Goal: Task Accomplishment & Management: Manage account settings

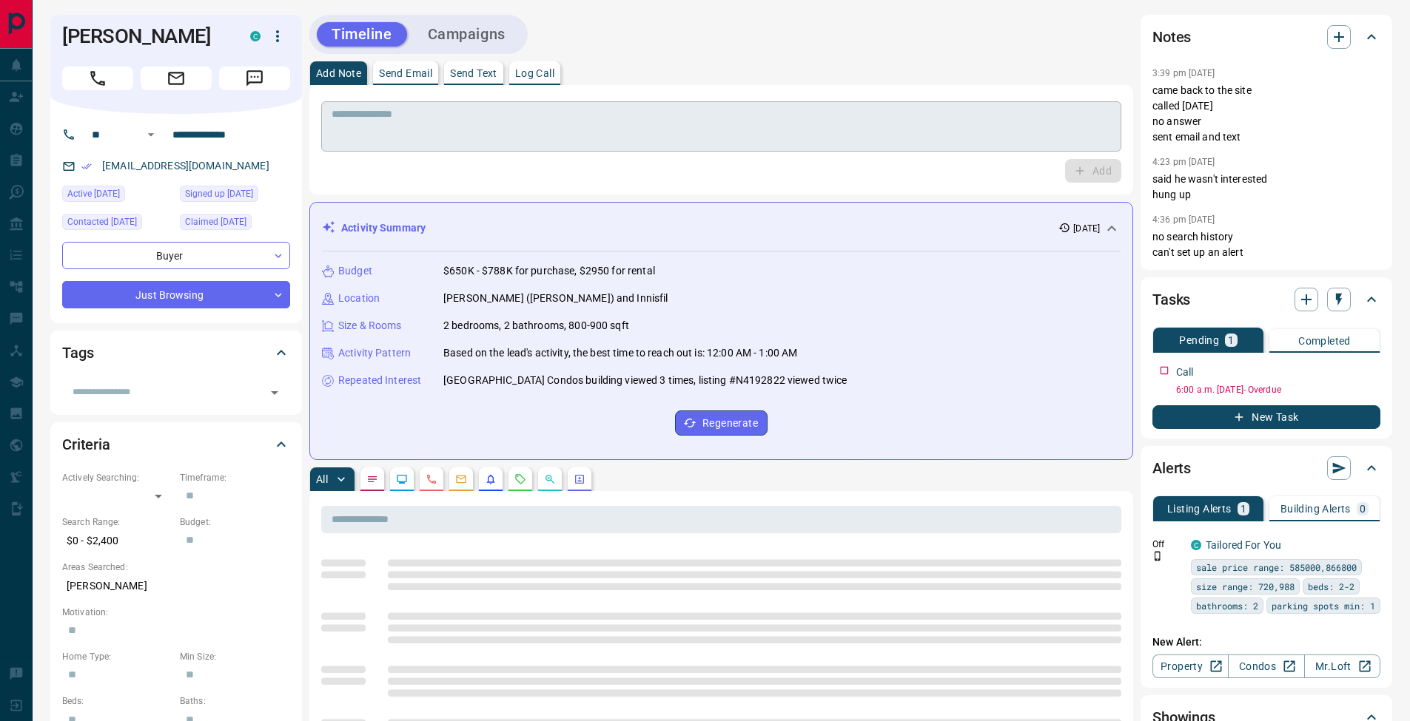
click at [613, 112] on textarea at bounding box center [721, 127] width 779 height 38
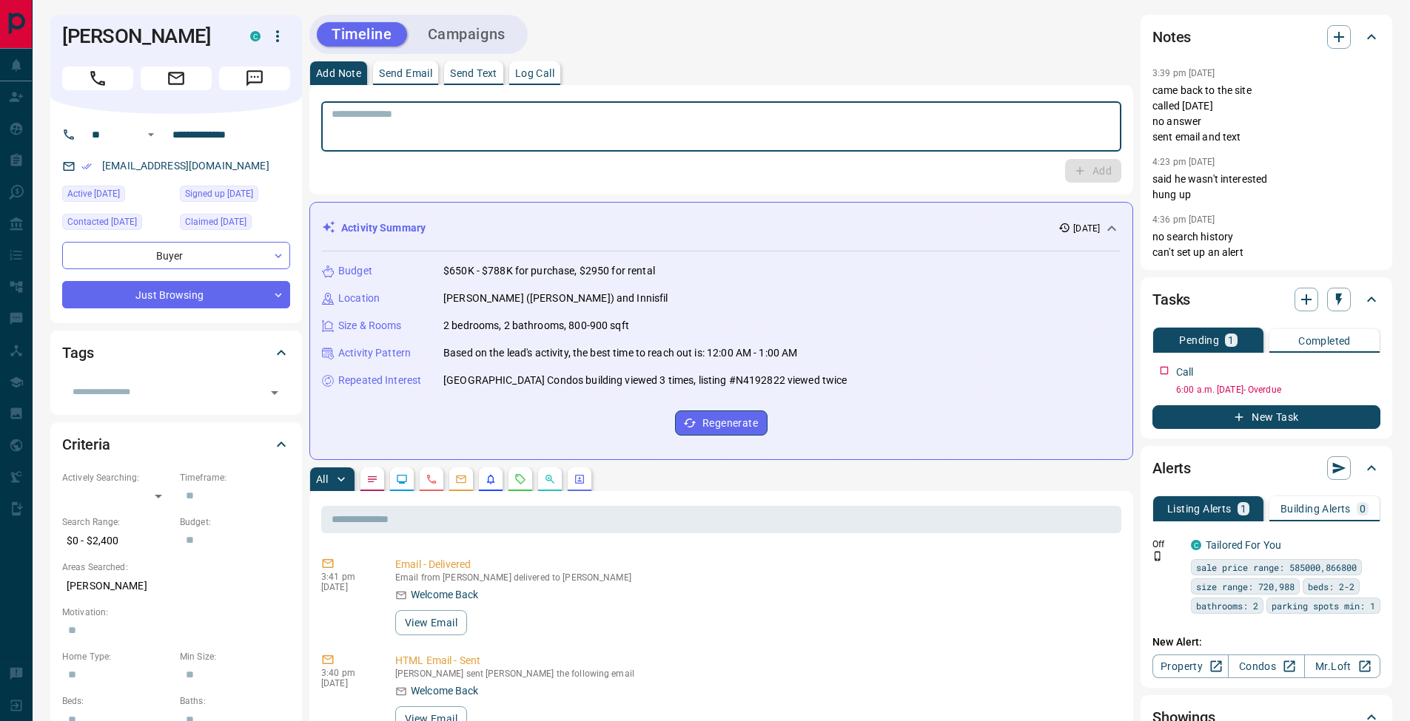
scroll to position [287, 0]
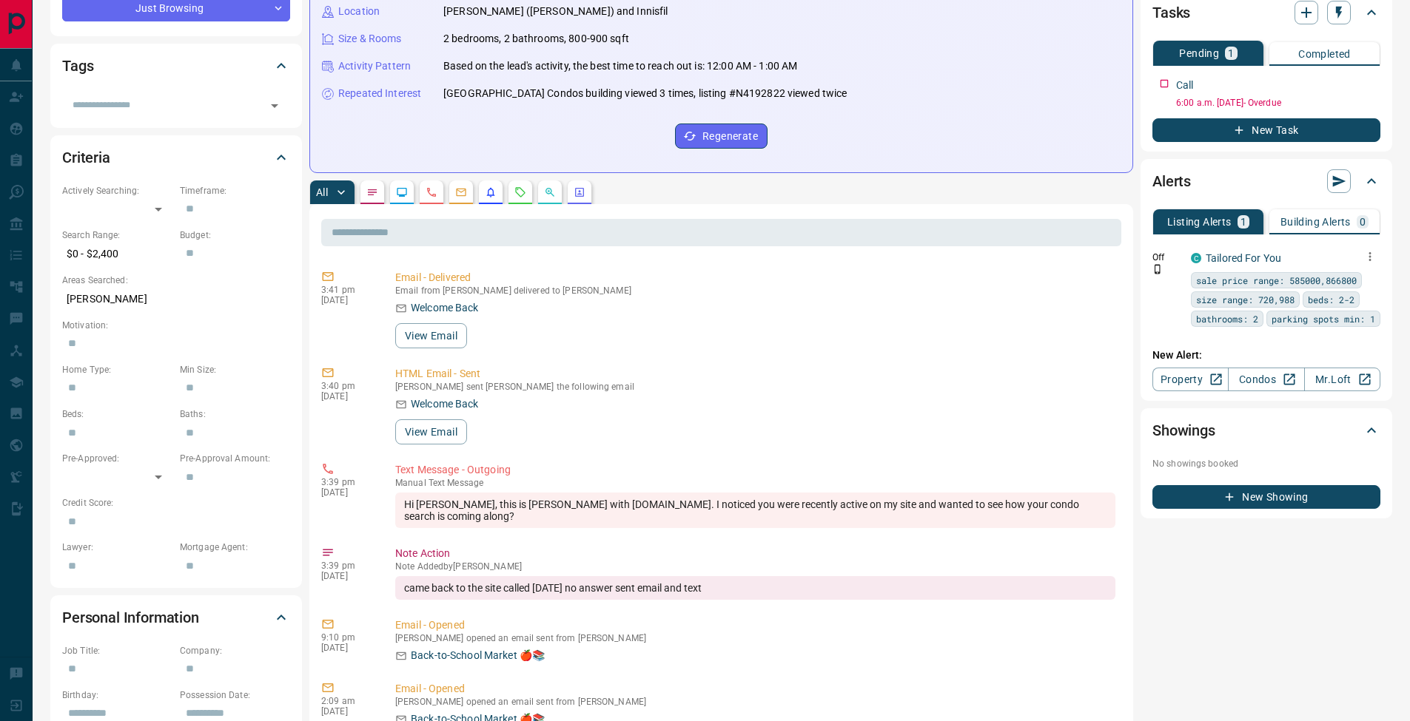
click at [1373, 260] on icon "button" at bounding box center [1369, 256] width 13 height 13
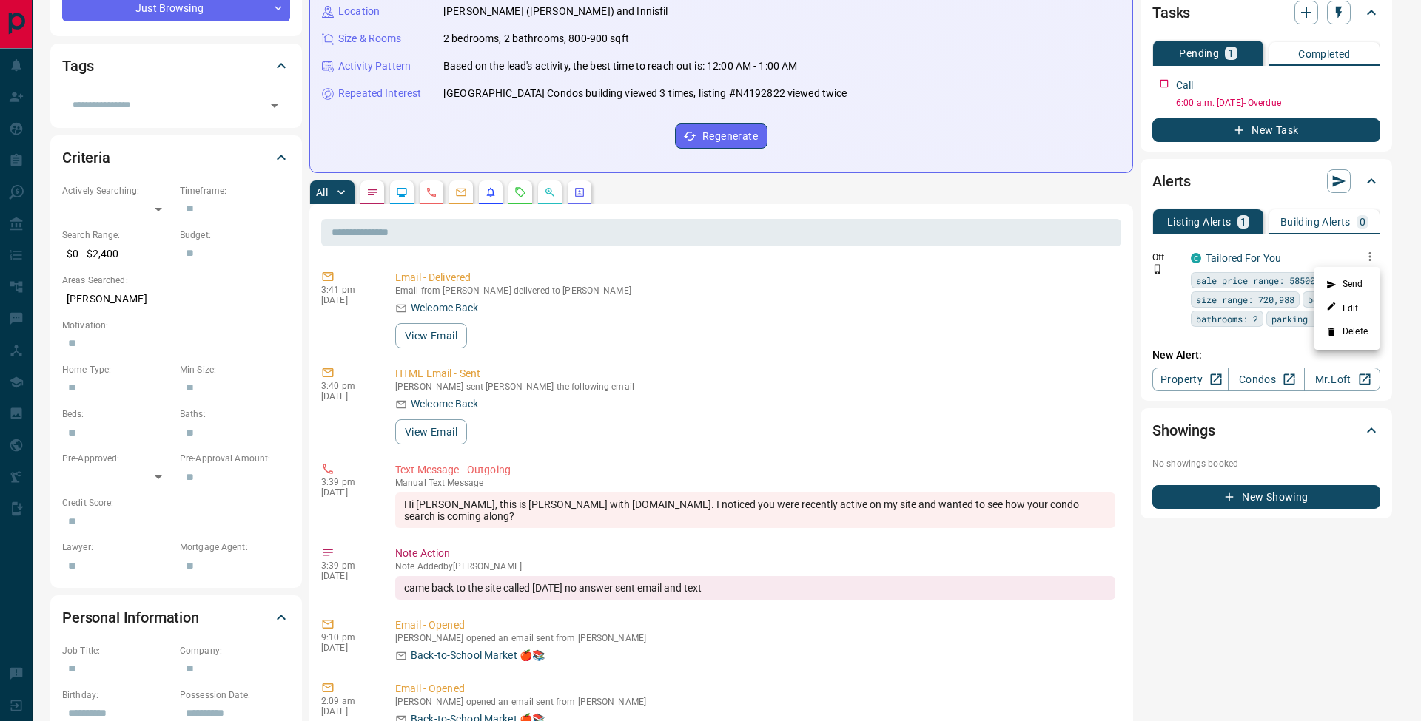
click at [1363, 329] on li "Delete" at bounding box center [1346, 332] width 65 height 24
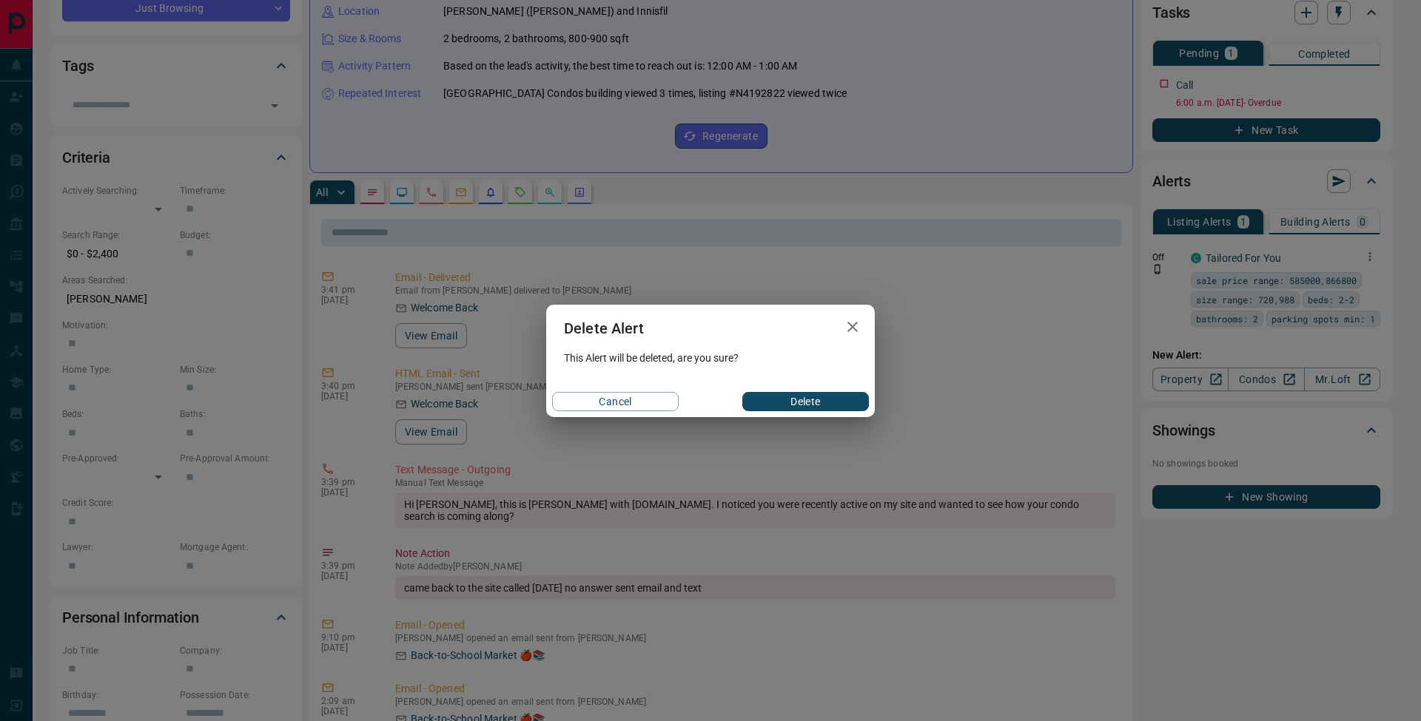
click at [807, 399] on button "Delete" at bounding box center [805, 401] width 127 height 19
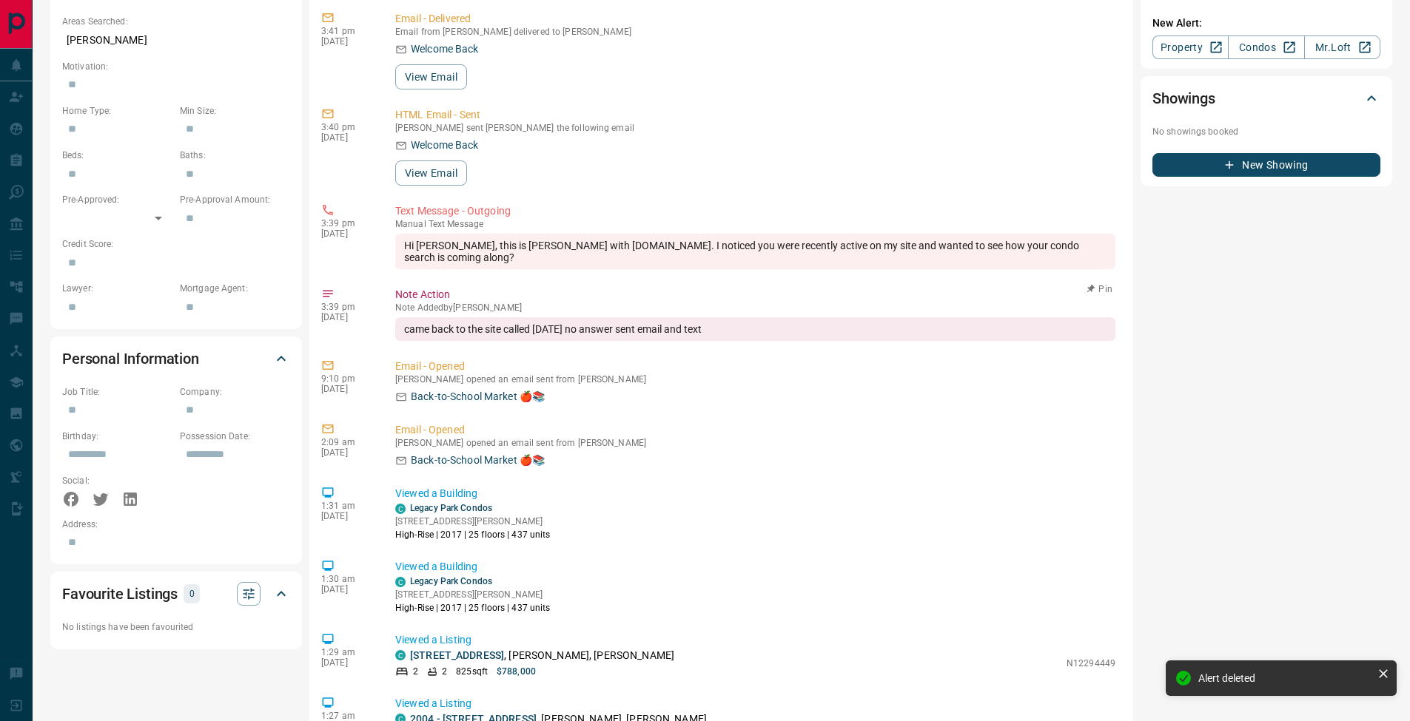
scroll to position [263, 0]
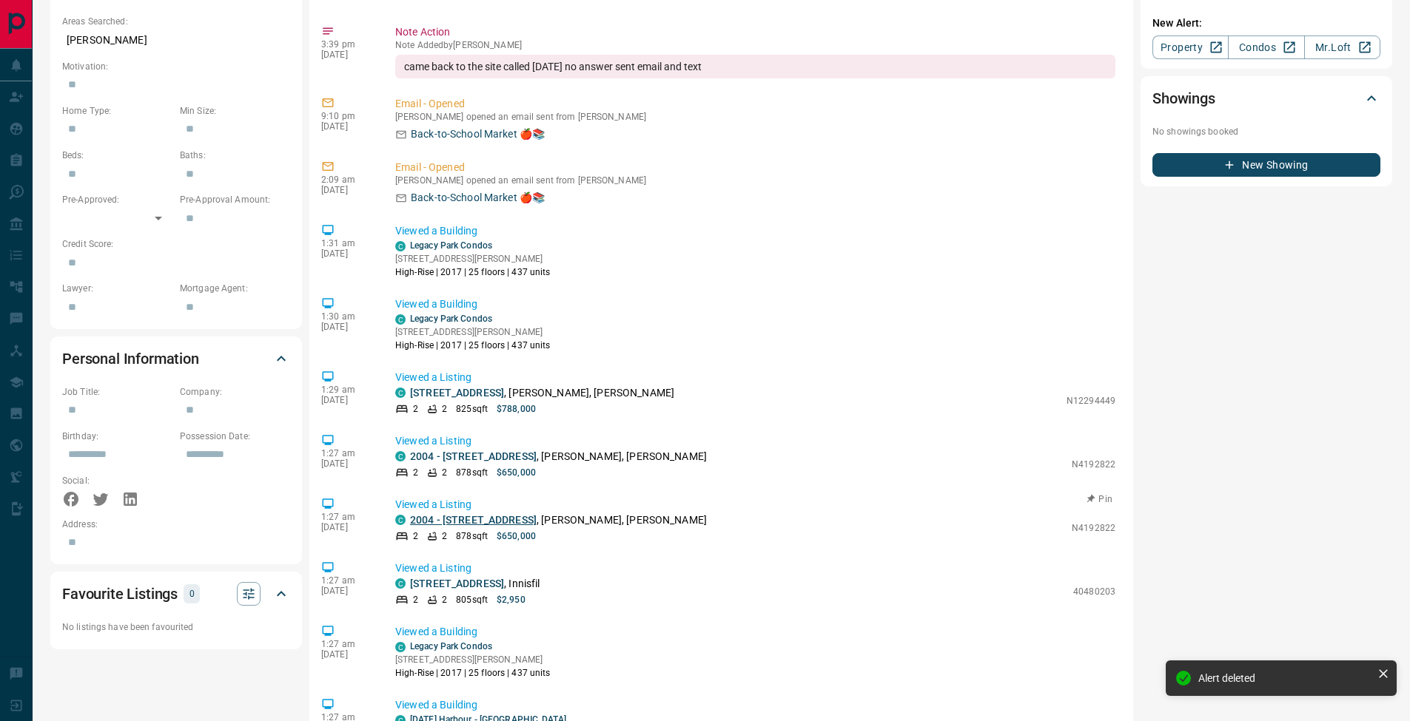
click at [466, 525] on link "2004 - [STREET_ADDRESS]" at bounding box center [473, 520] width 127 height 12
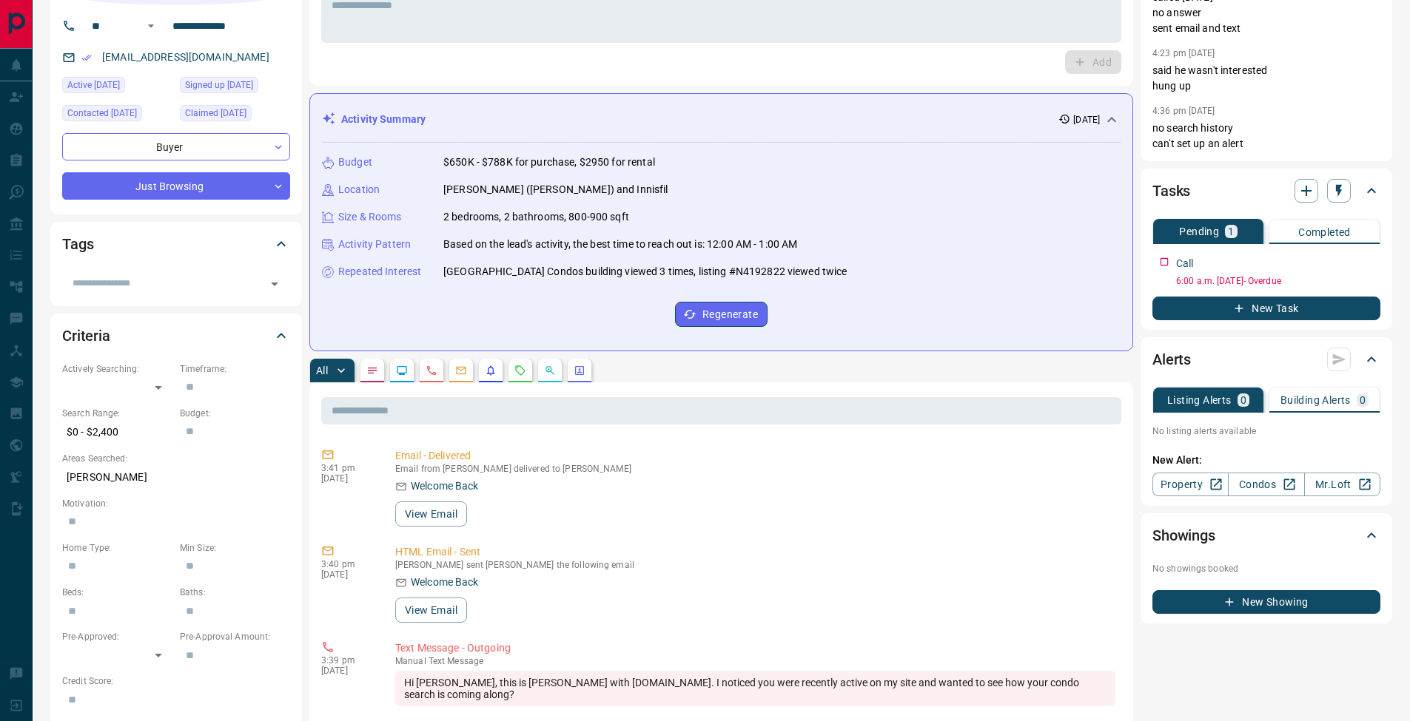
scroll to position [0, 0]
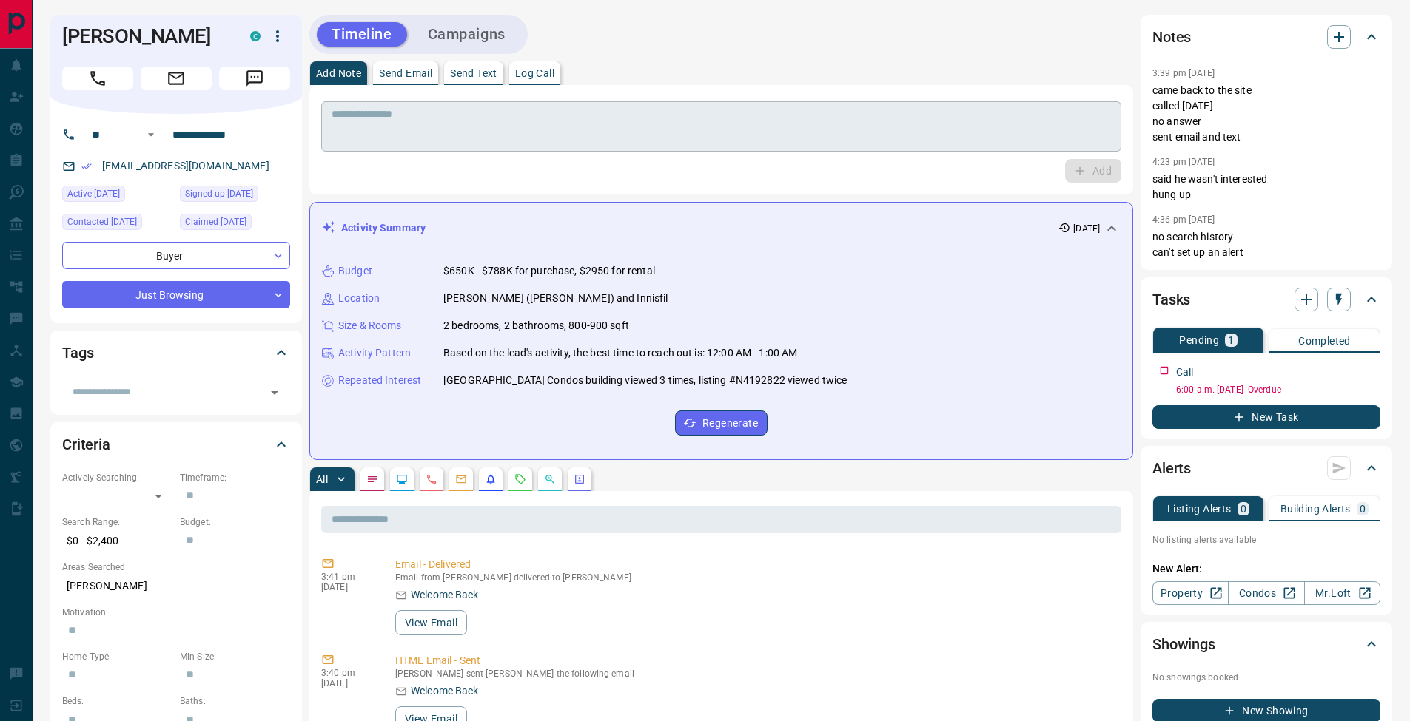
click at [359, 107] on div "* ​" at bounding box center [721, 126] width 800 height 50
click at [554, 75] on p "Log Call" at bounding box center [534, 73] width 39 height 10
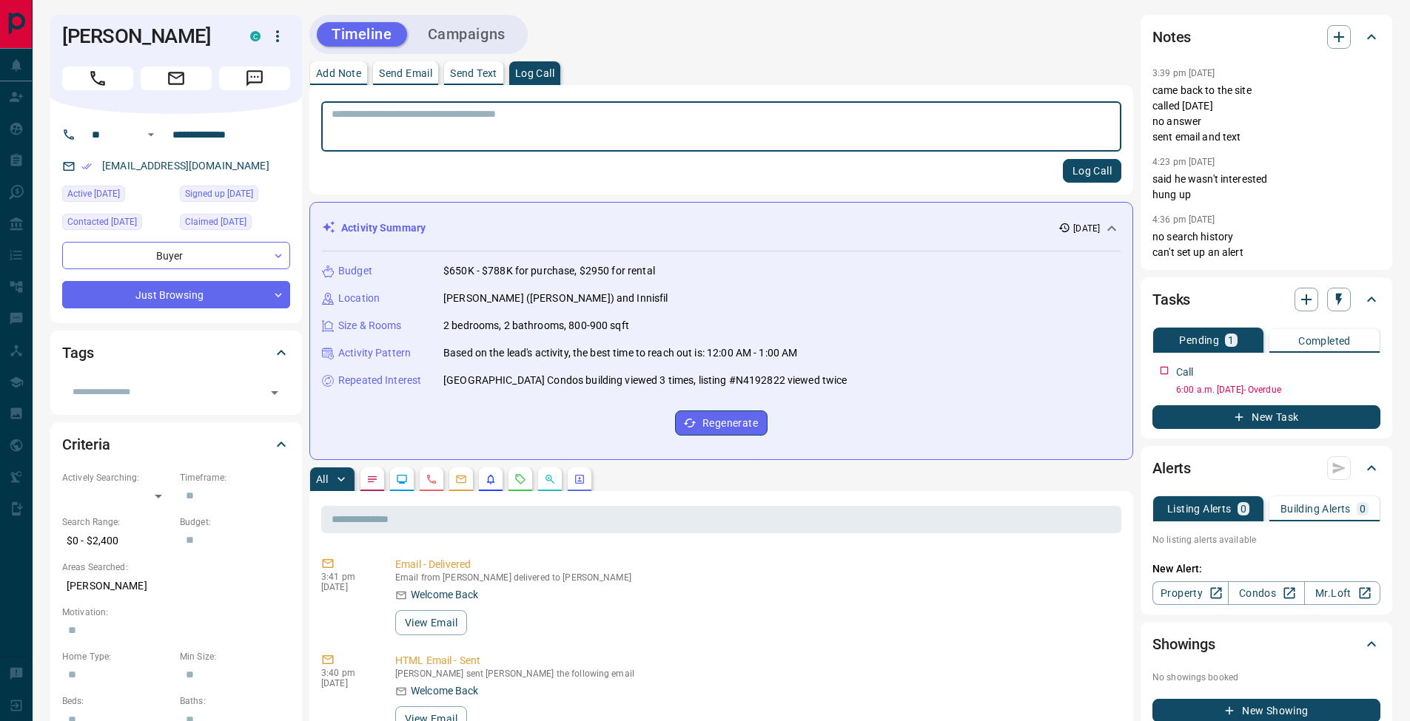
click at [1088, 173] on button "Log Call" at bounding box center [1092, 171] width 58 height 24
click at [352, 81] on button "Add Note" at bounding box center [338, 73] width 57 height 24
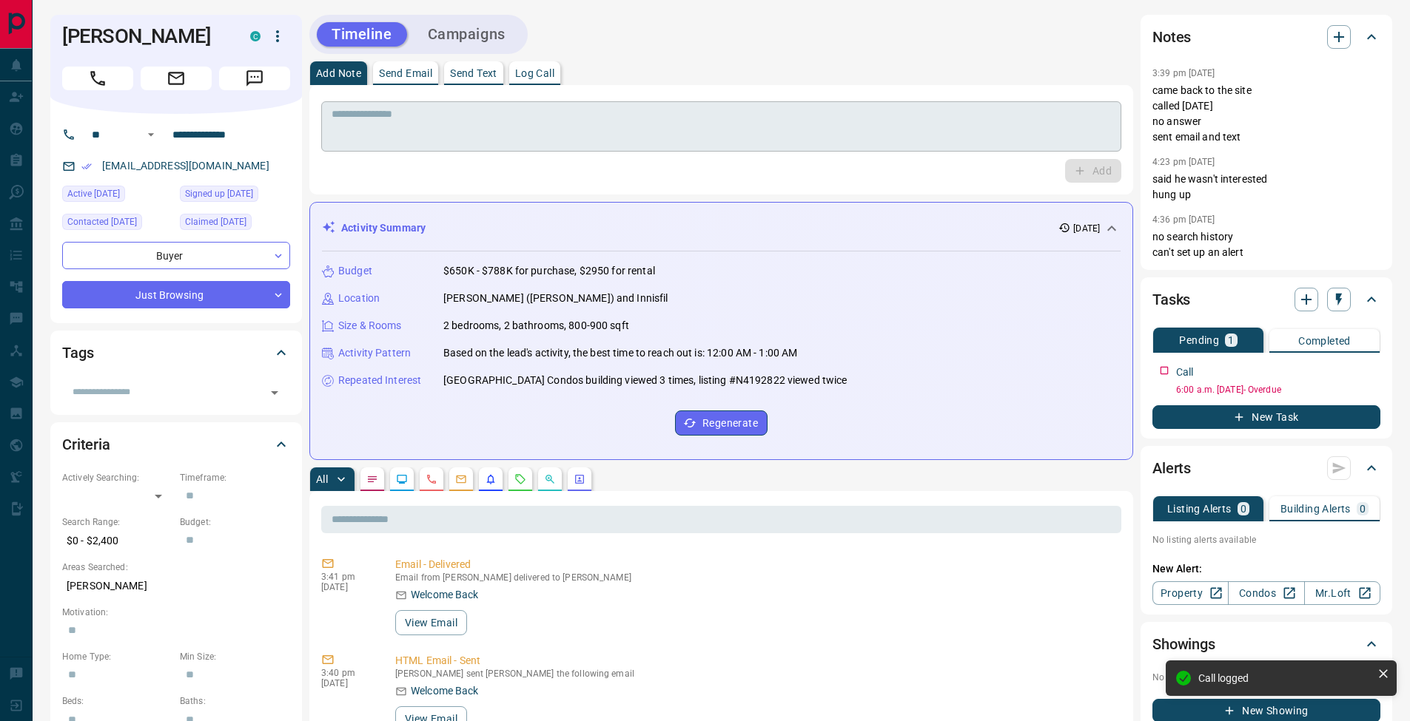
click at [361, 117] on textarea at bounding box center [721, 127] width 779 height 38
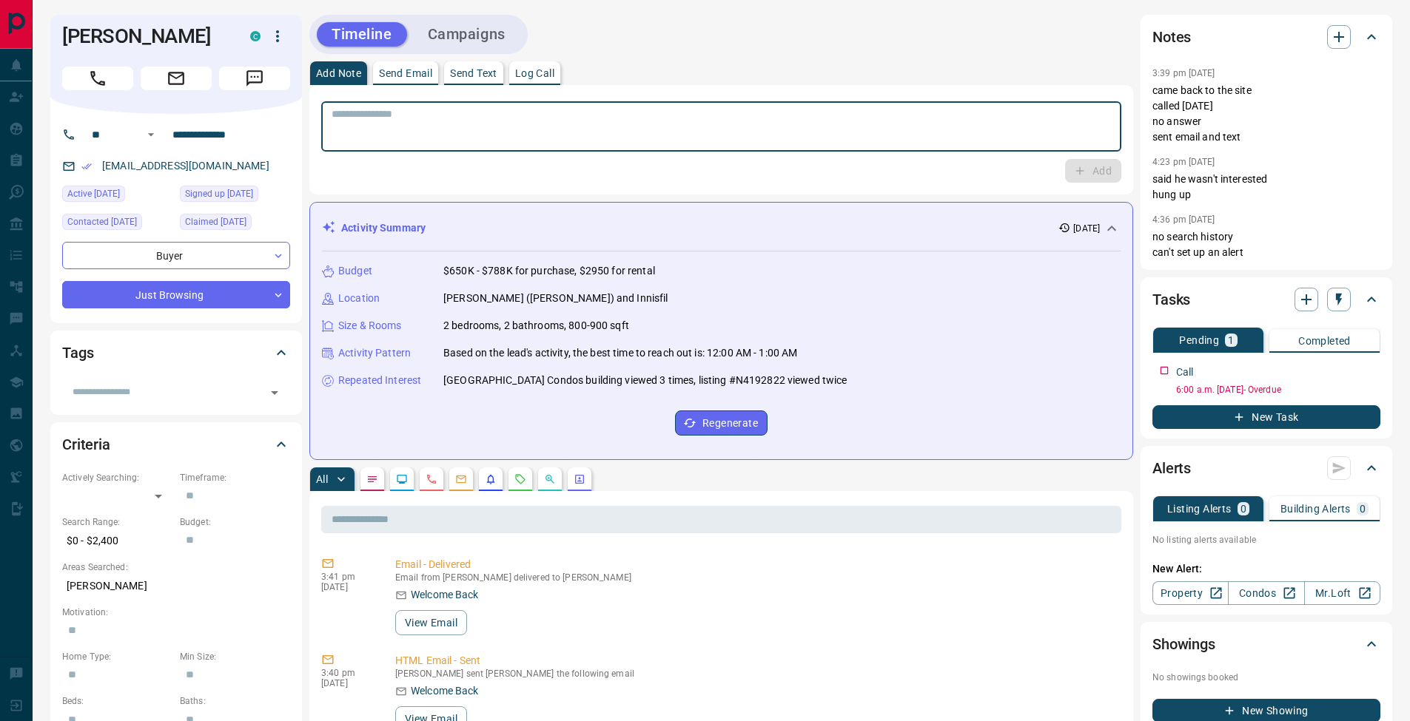
click at [428, 73] on p "Send Email" at bounding box center [405, 73] width 53 height 10
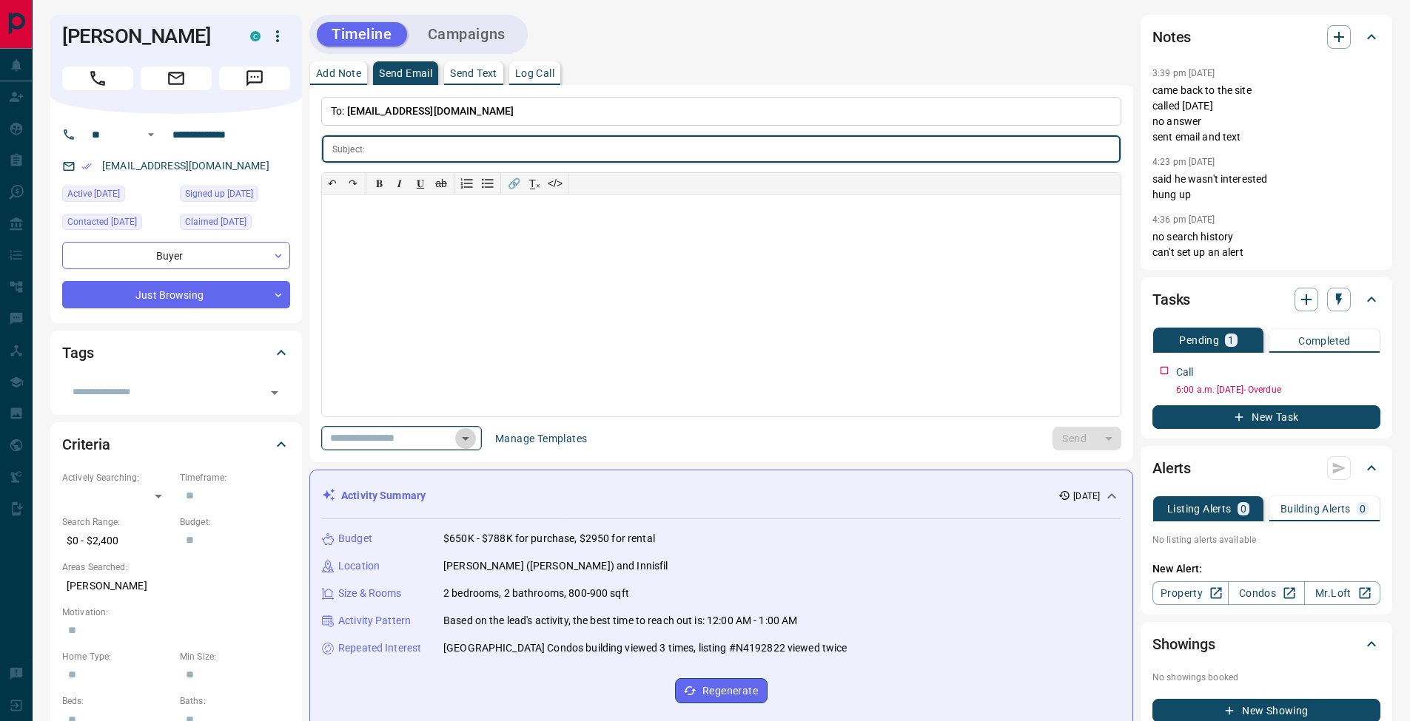
click at [474, 441] on icon "Open" at bounding box center [466, 439] width 18 height 18
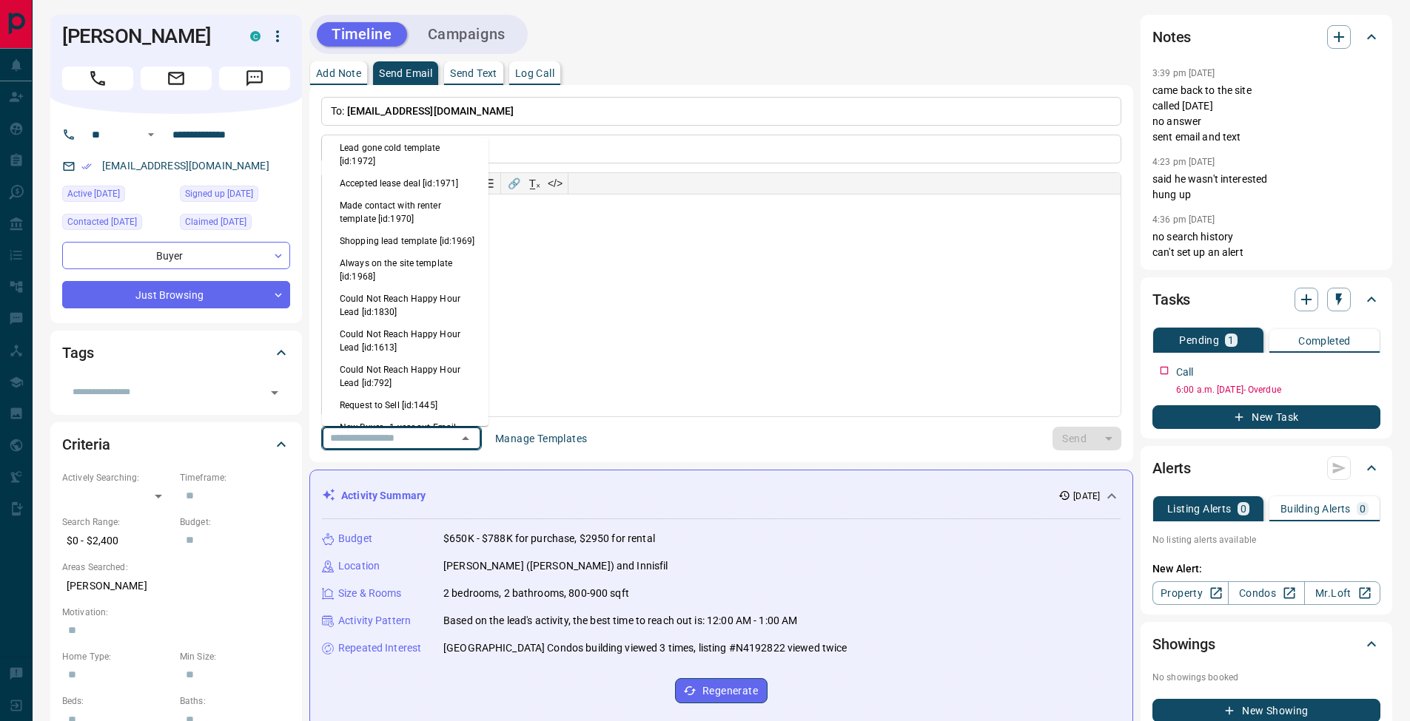
scroll to position [497, 0]
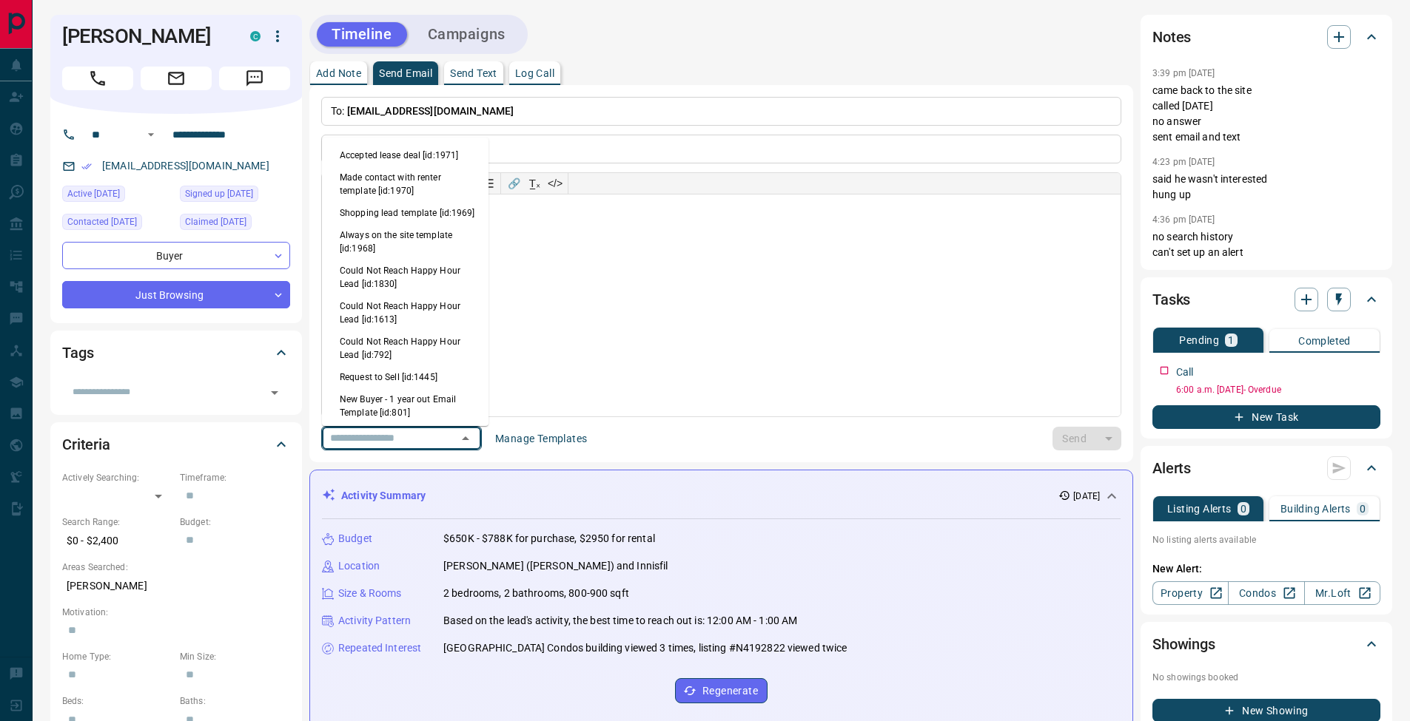
click at [403, 252] on li "Always on the site template [id:1968]" at bounding box center [405, 242] width 166 height 36
type input "**********"
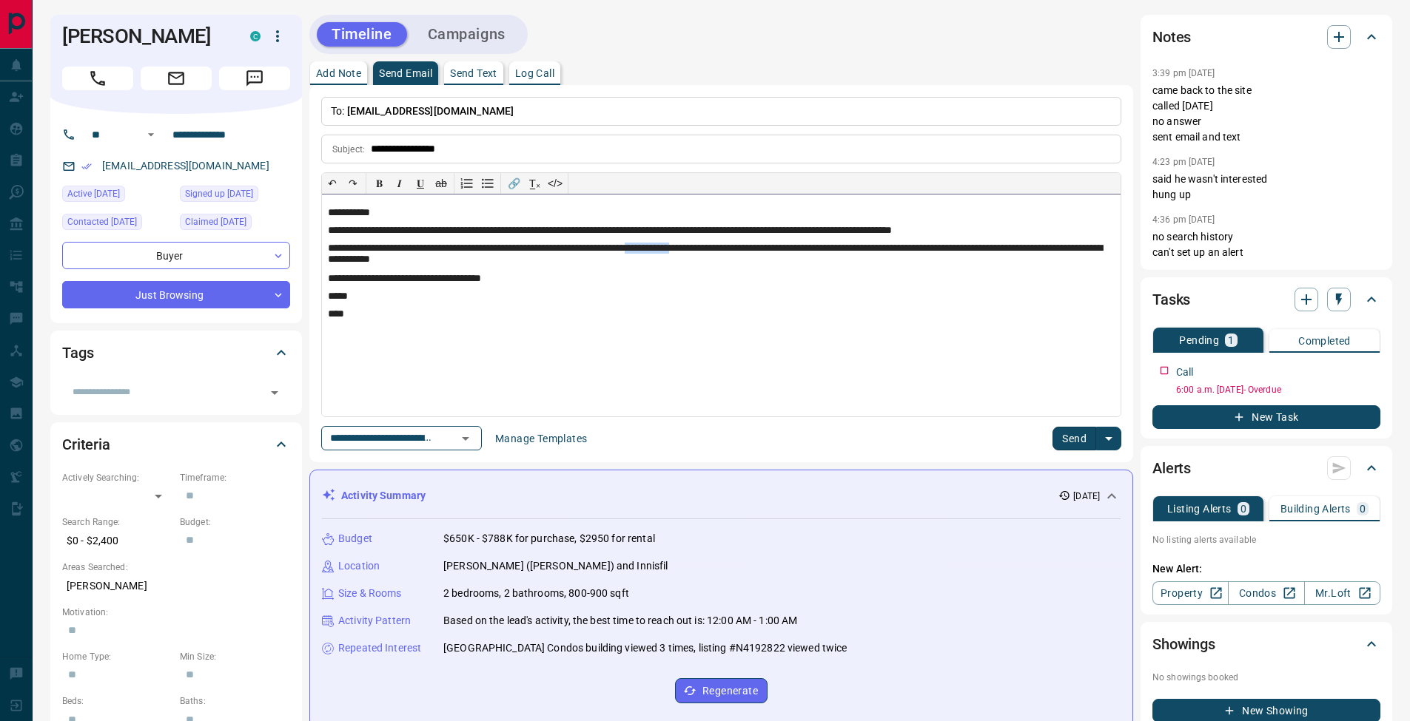
drag, startPoint x: 699, startPoint y: 249, endPoint x: 762, endPoint y: 248, distance: 63.6
click at [762, 248] on p "**********" at bounding box center [721, 255] width 787 height 24
click at [1072, 440] on button "Send" at bounding box center [1074, 439] width 44 height 24
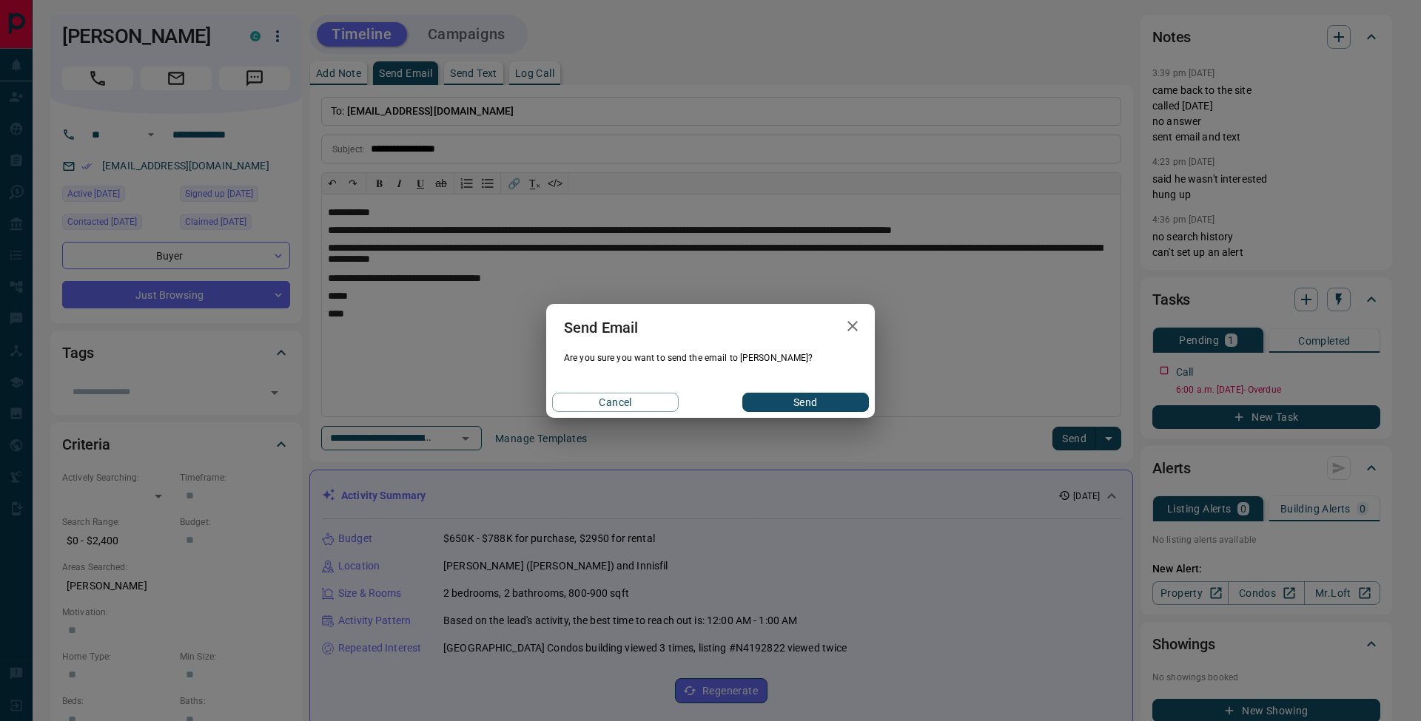
click at [810, 405] on button "Send" at bounding box center [805, 402] width 127 height 19
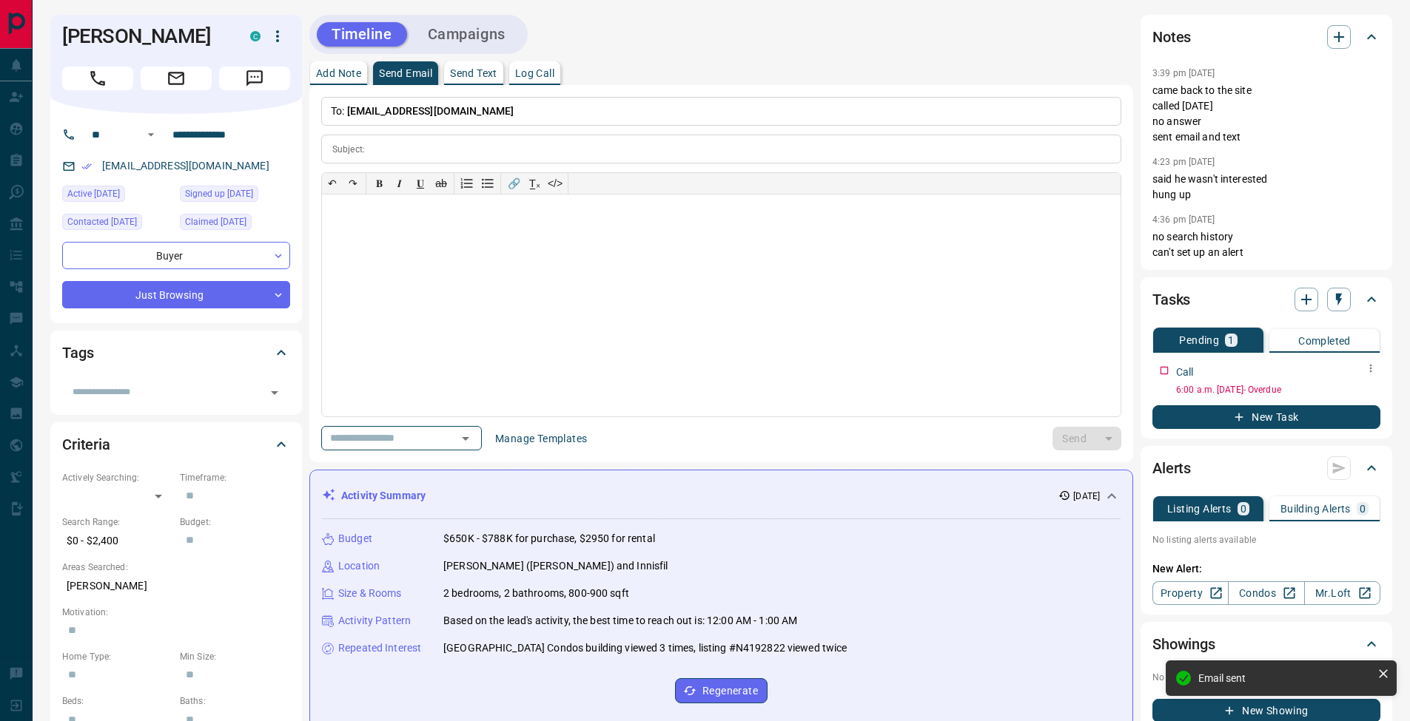
click at [1368, 369] on icon "button" at bounding box center [1371, 369] width 12 height 12
click at [1347, 394] on li "Edit" at bounding box center [1346, 397] width 65 height 22
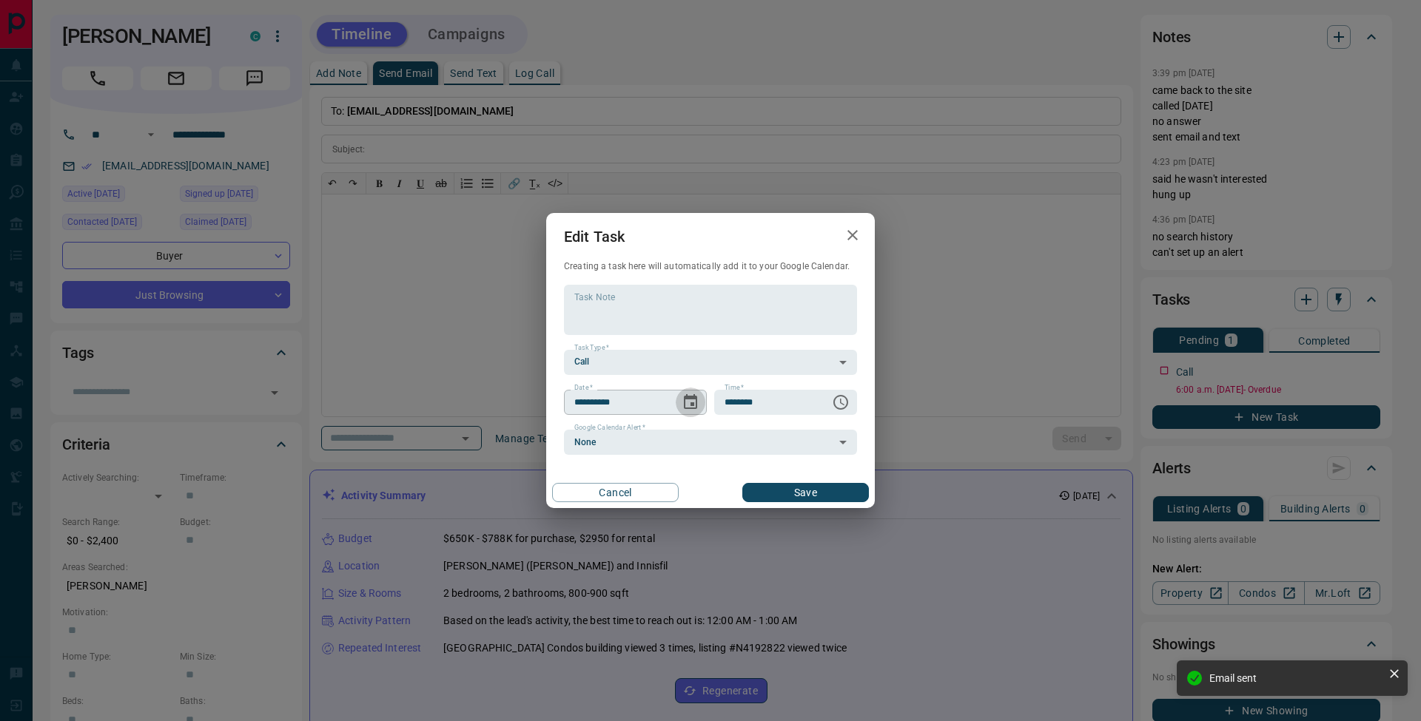
click at [699, 401] on icon "Choose date, selected date is Oct 3, 2025" at bounding box center [691, 403] width 18 height 18
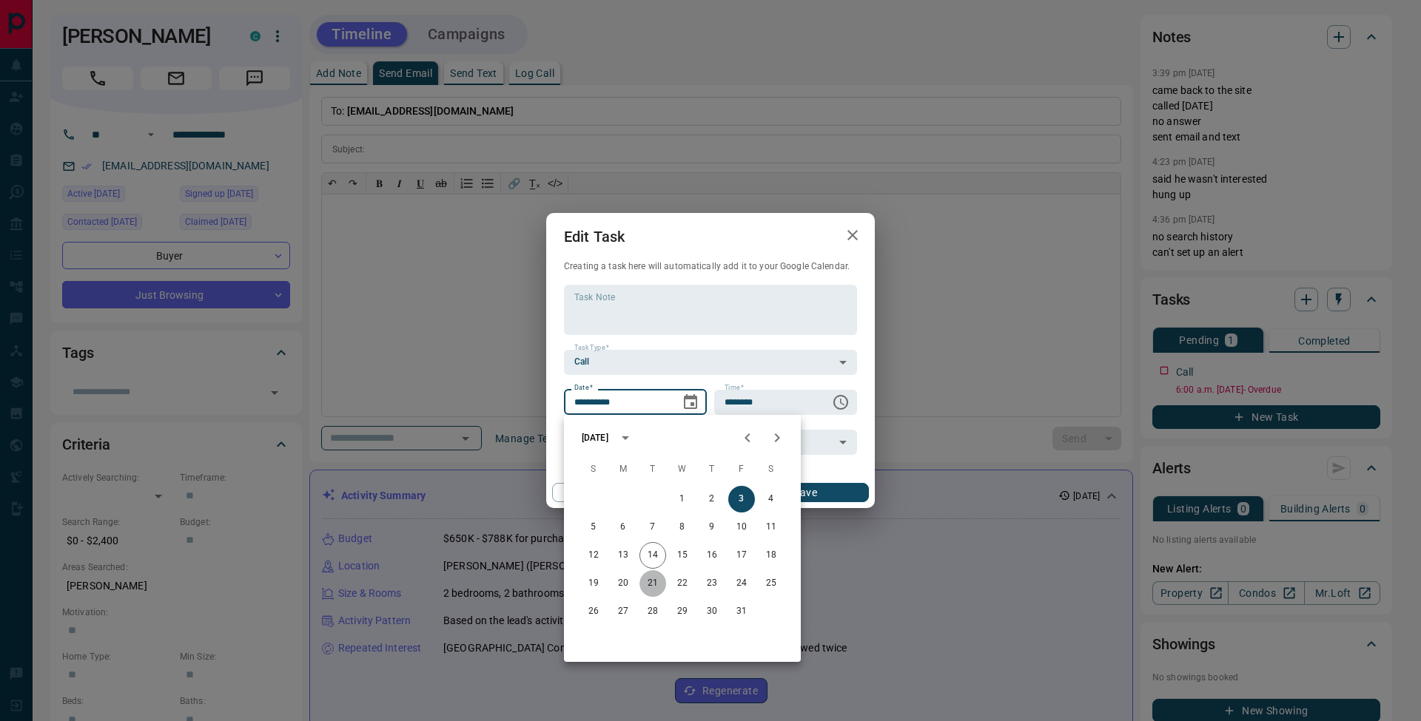
click at [658, 586] on button "21" at bounding box center [652, 584] width 27 height 27
type input "**********"
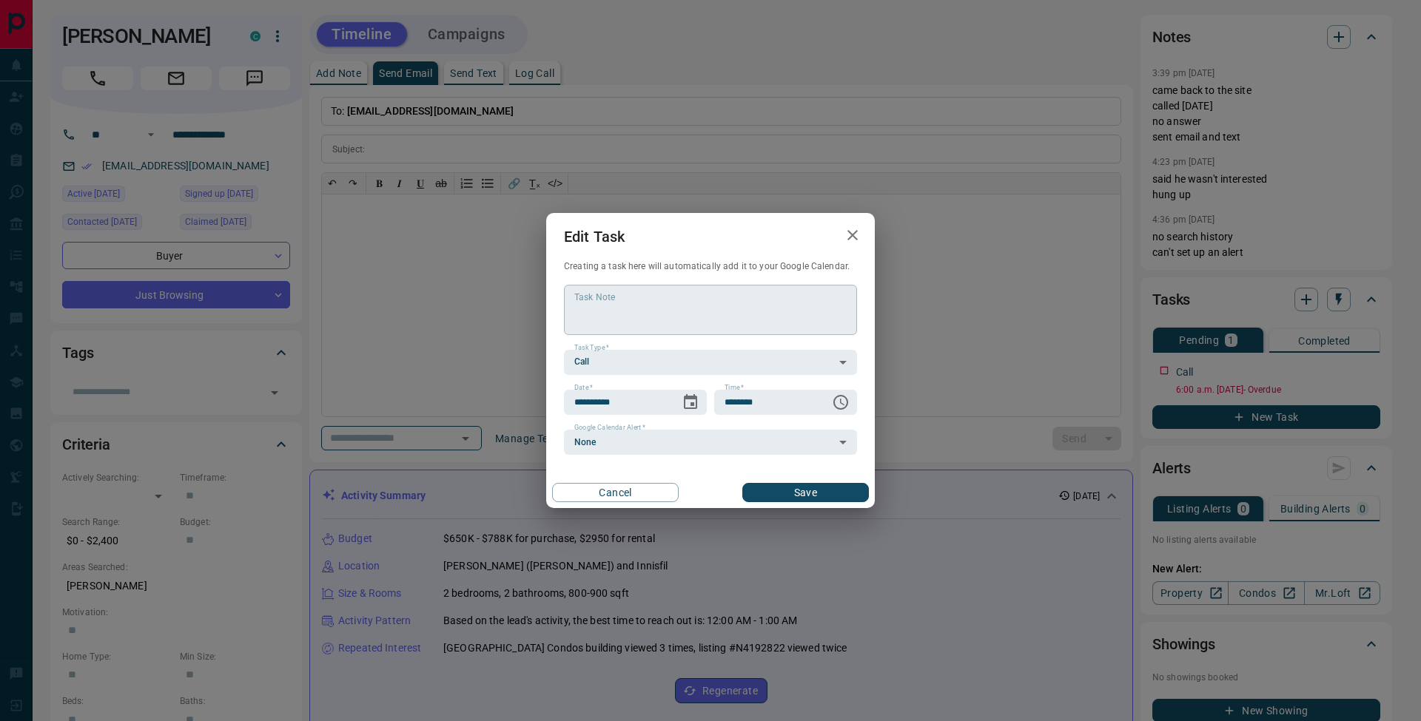
click at [638, 310] on textarea "Task Note" at bounding box center [710, 310] width 272 height 38
type textarea "**********"
drag, startPoint x: 852, startPoint y: 239, endPoint x: 879, endPoint y: 237, distance: 27.5
click at [851, 239] on icon "button" at bounding box center [853, 235] width 18 height 18
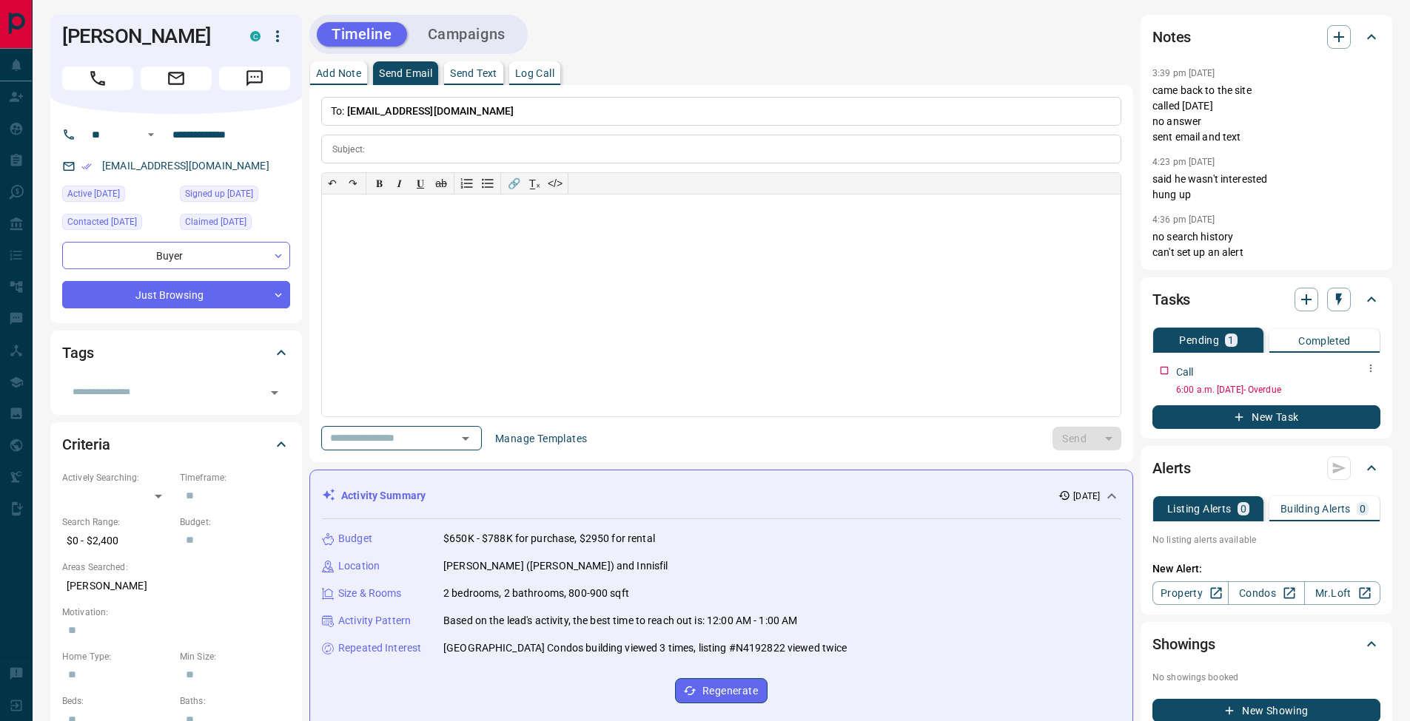
click at [1373, 374] on button "button" at bounding box center [1370, 368] width 19 height 19
click at [1362, 397] on li "Edit" at bounding box center [1346, 397] width 65 height 22
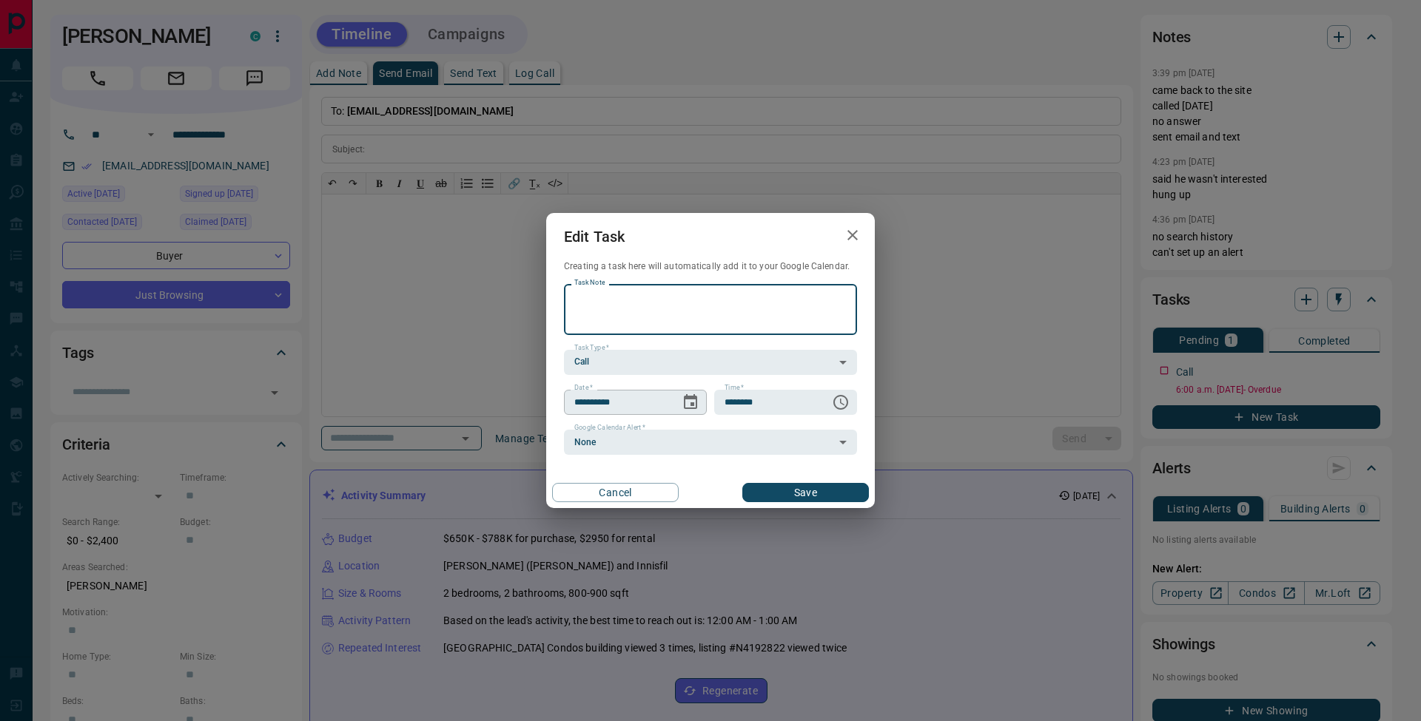
click at [690, 408] on icon "Choose date, selected date is Oct 3, 2025" at bounding box center [690, 401] width 13 height 15
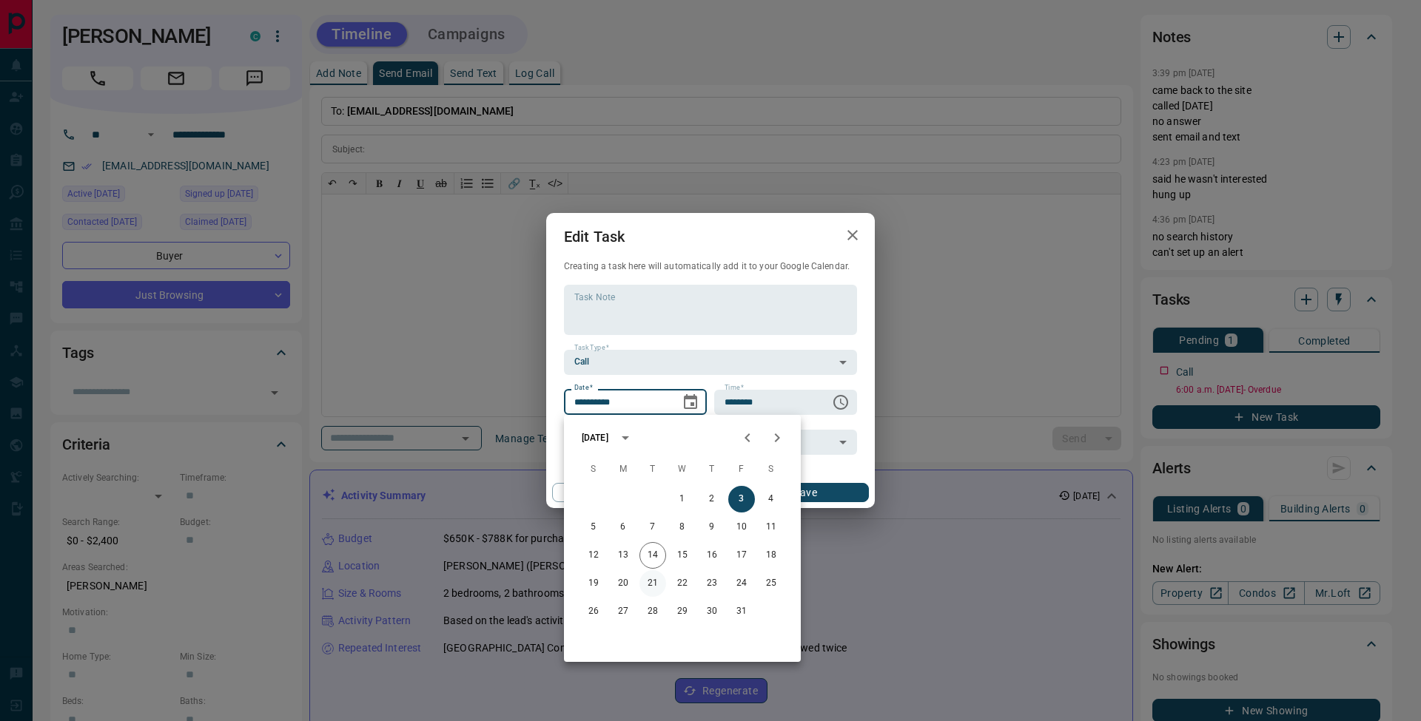
click at [653, 582] on button "21" at bounding box center [652, 584] width 27 height 27
type input "**********"
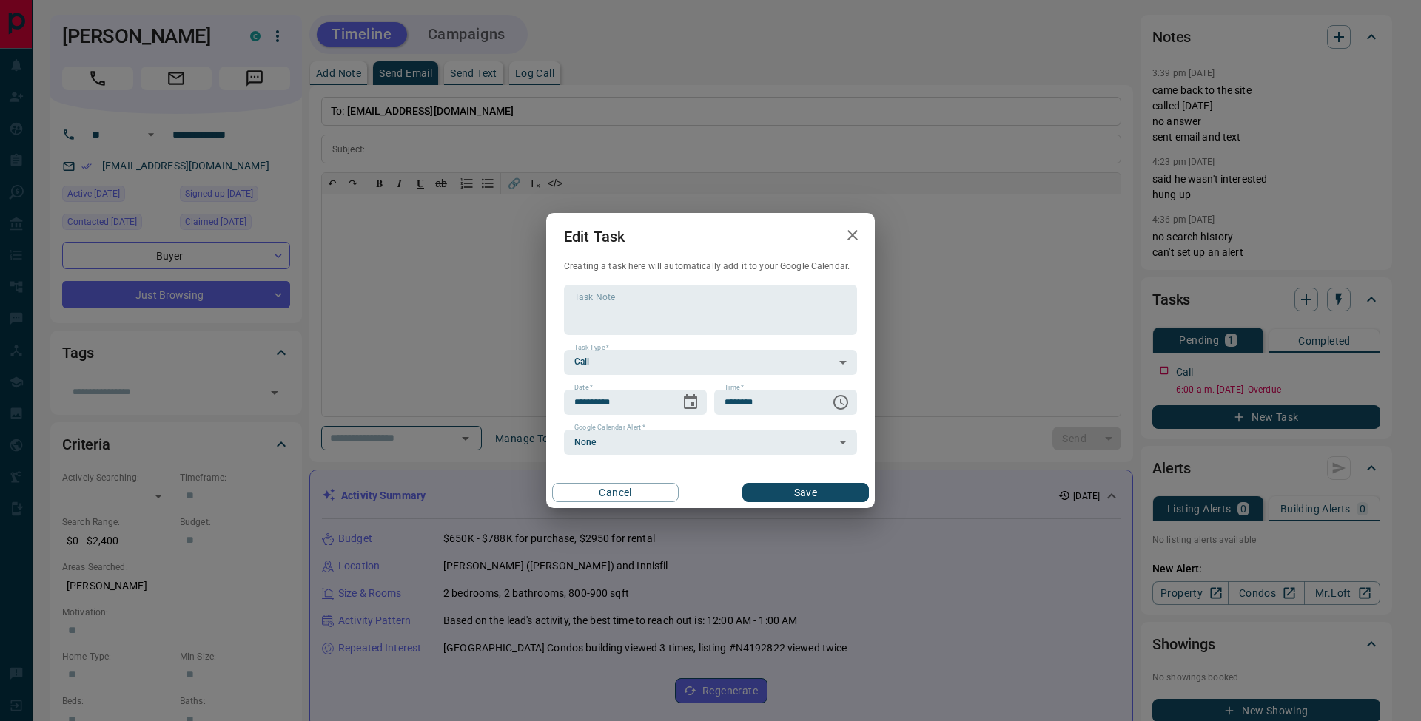
click at [827, 494] on button "Save" at bounding box center [805, 492] width 127 height 19
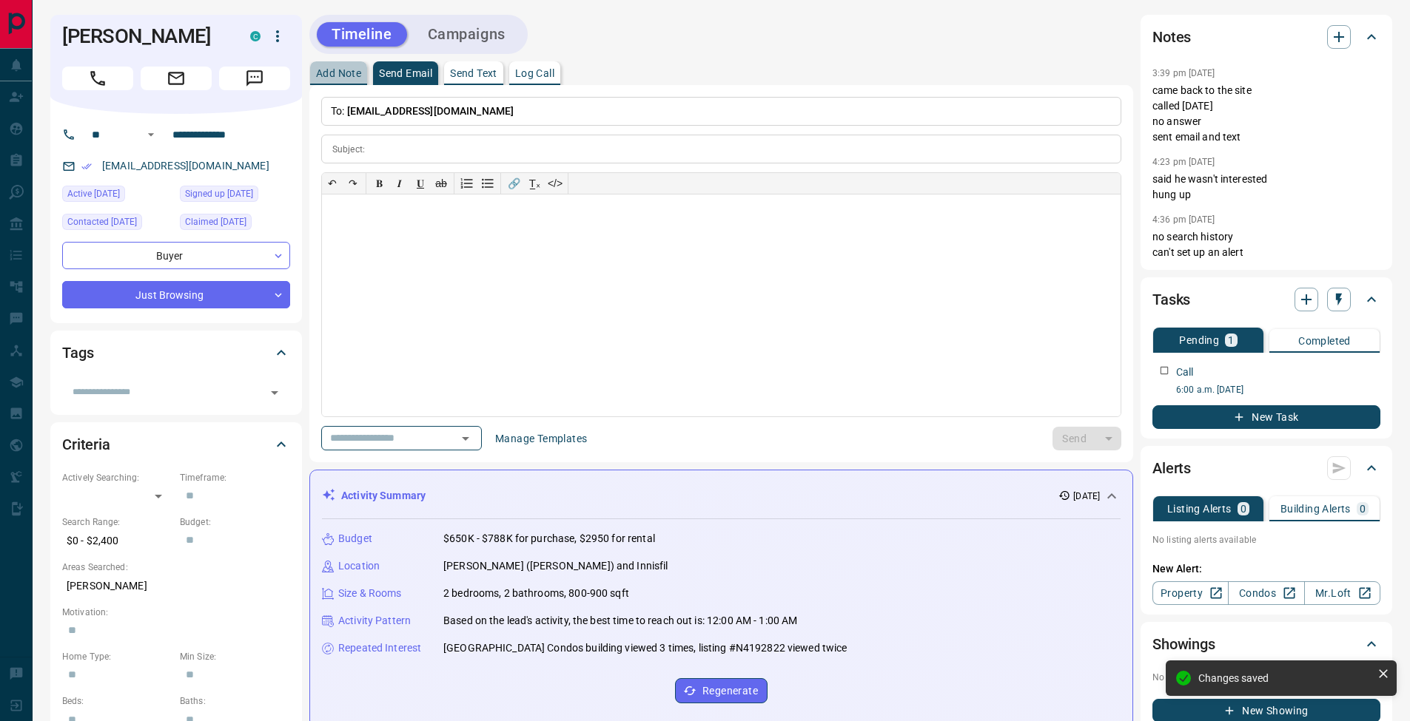
click at [345, 73] on p "Add Note" at bounding box center [338, 73] width 45 height 10
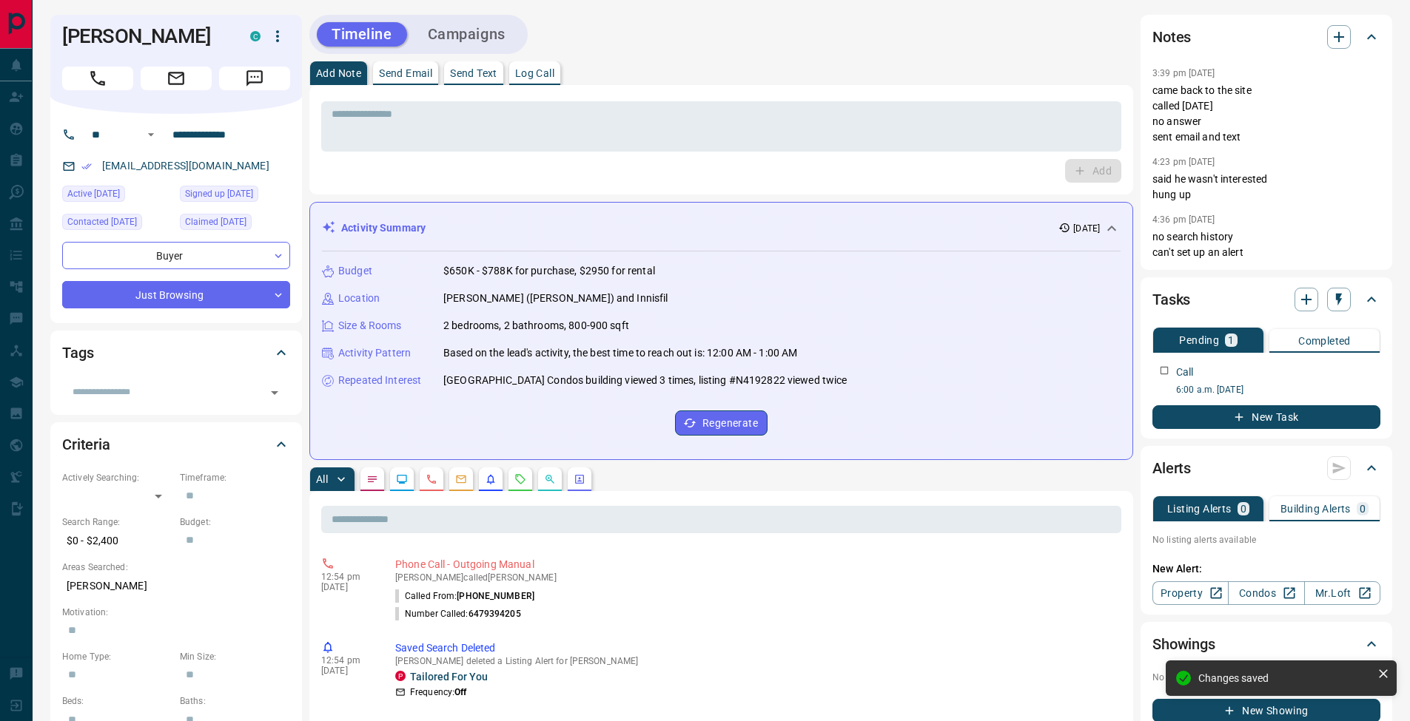
click at [377, 131] on textarea at bounding box center [721, 127] width 779 height 38
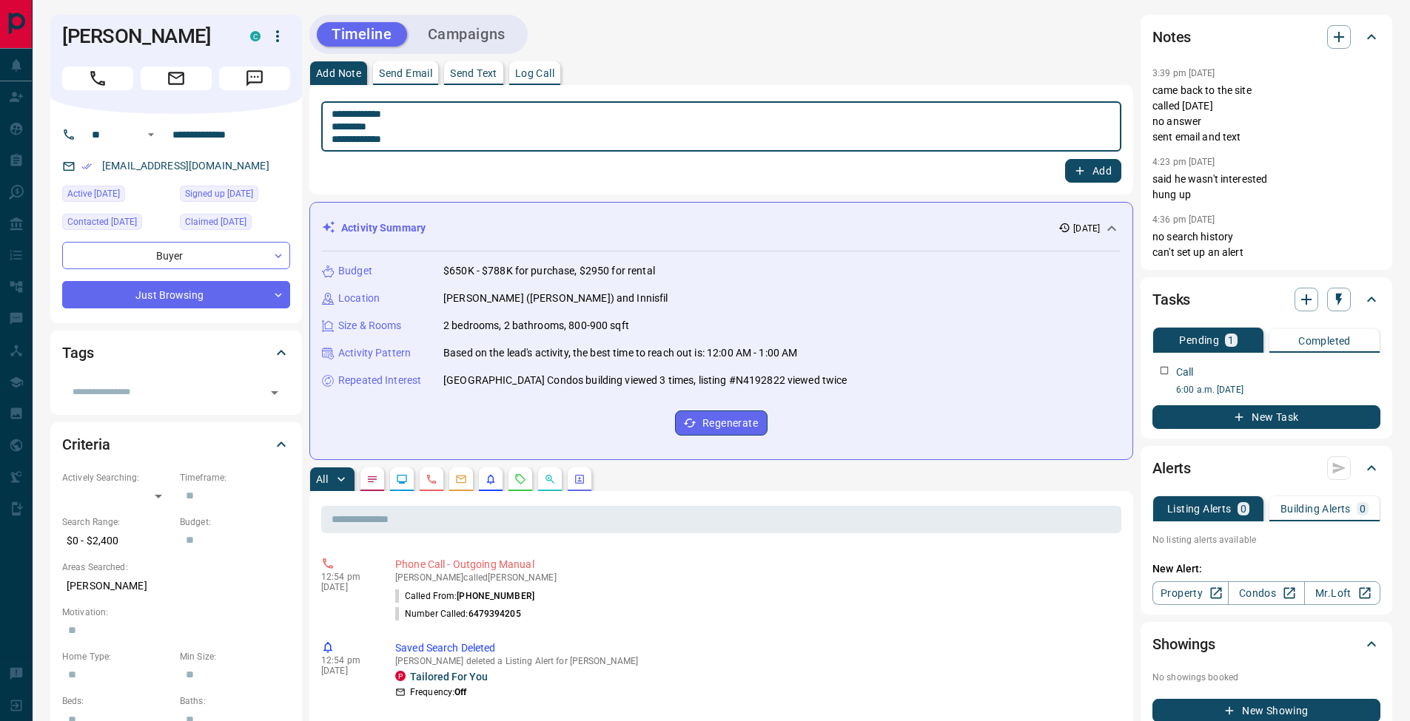
click at [338, 124] on textarea "**********" at bounding box center [721, 127] width 779 height 38
click at [418, 135] on textarea "**********" at bounding box center [721, 127] width 779 height 38
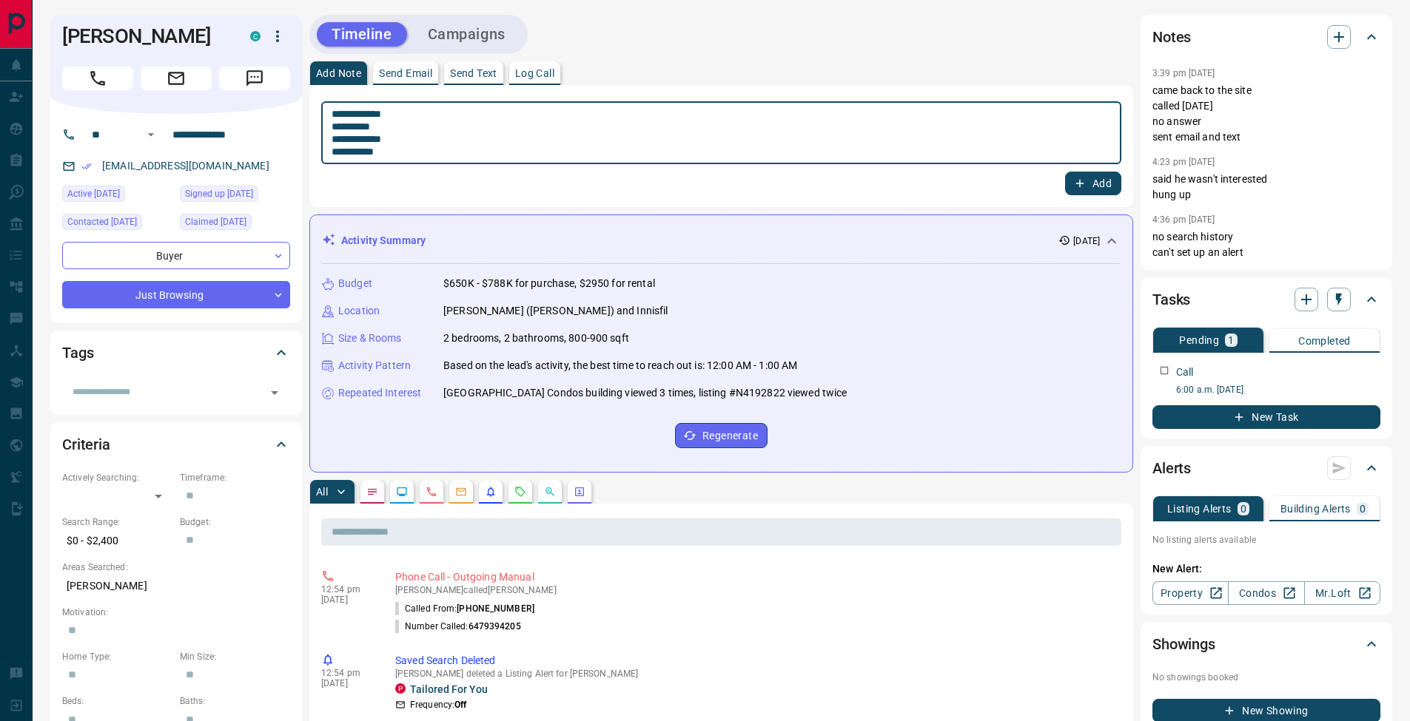
type textarea "**********"
click at [1091, 184] on button "Add" at bounding box center [1093, 184] width 56 height 24
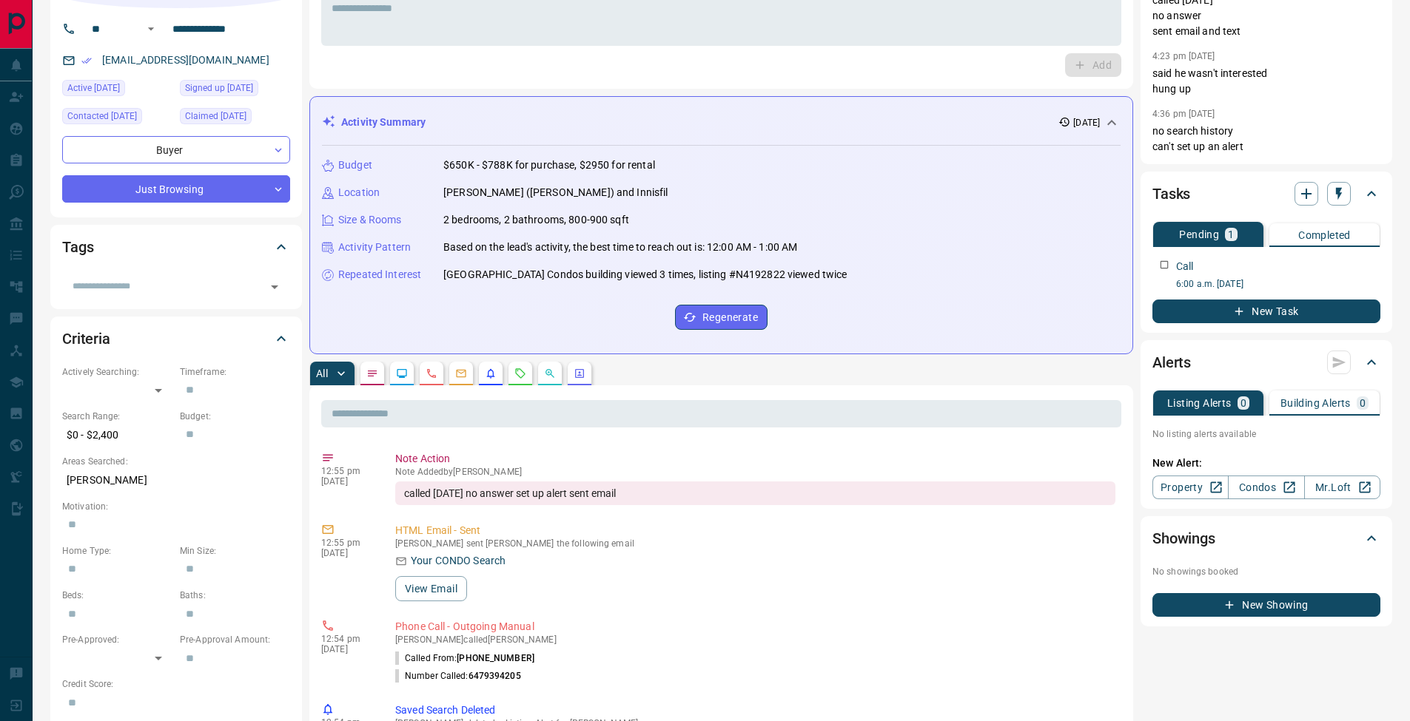
scroll to position [0, 0]
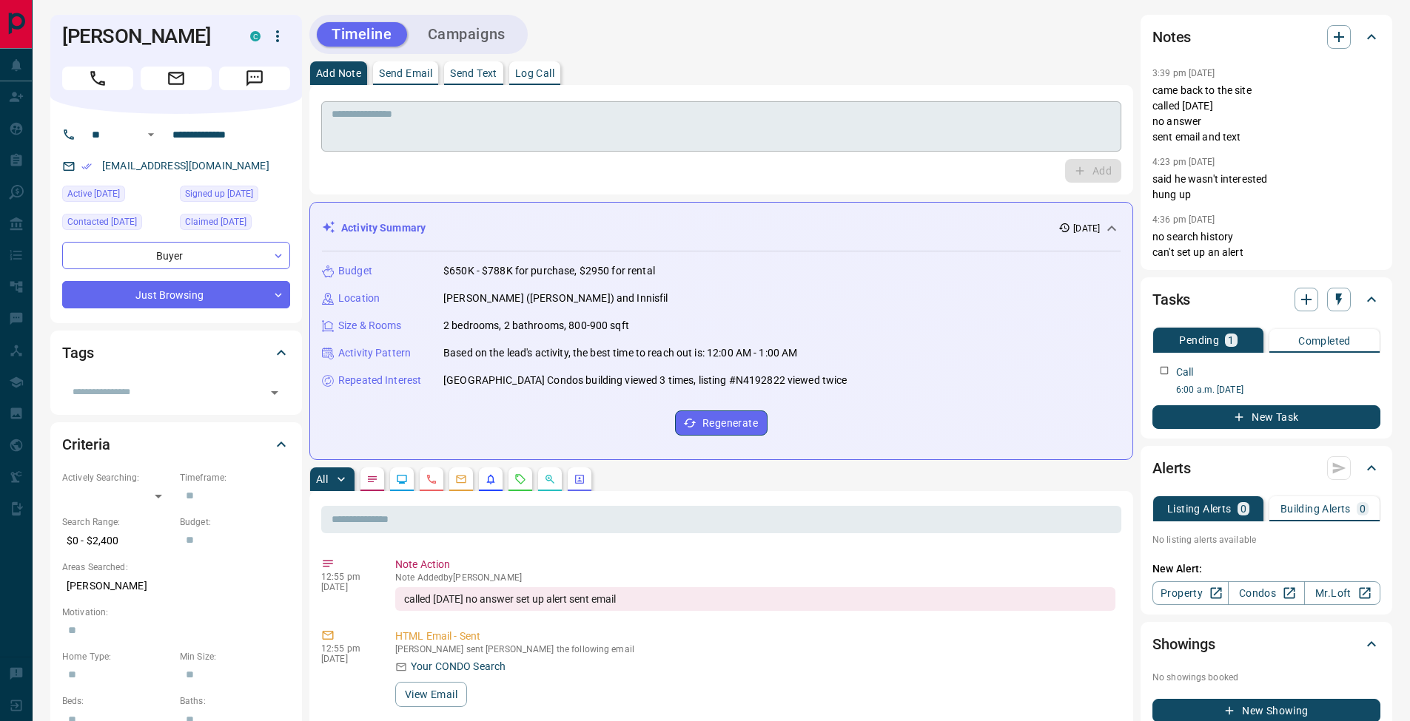
click at [493, 134] on textarea at bounding box center [721, 127] width 779 height 38
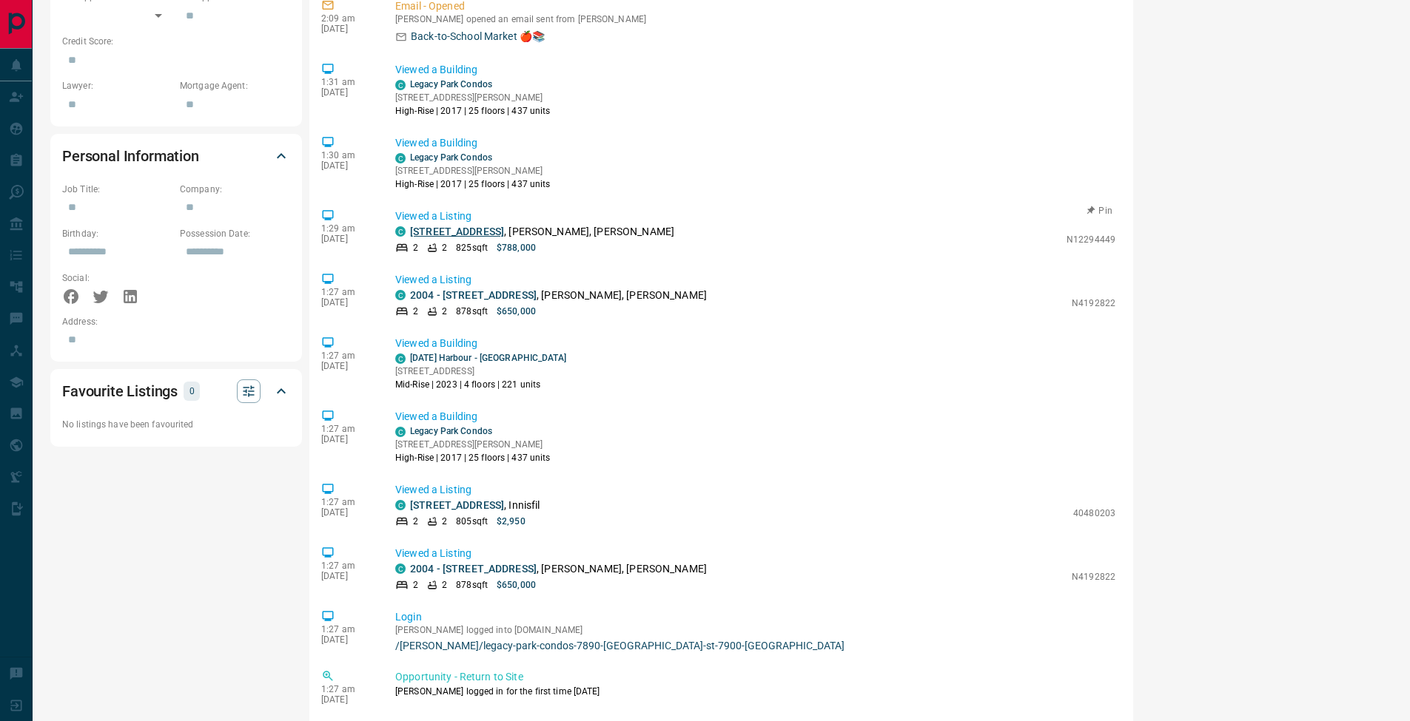
scroll to position [487, 0]
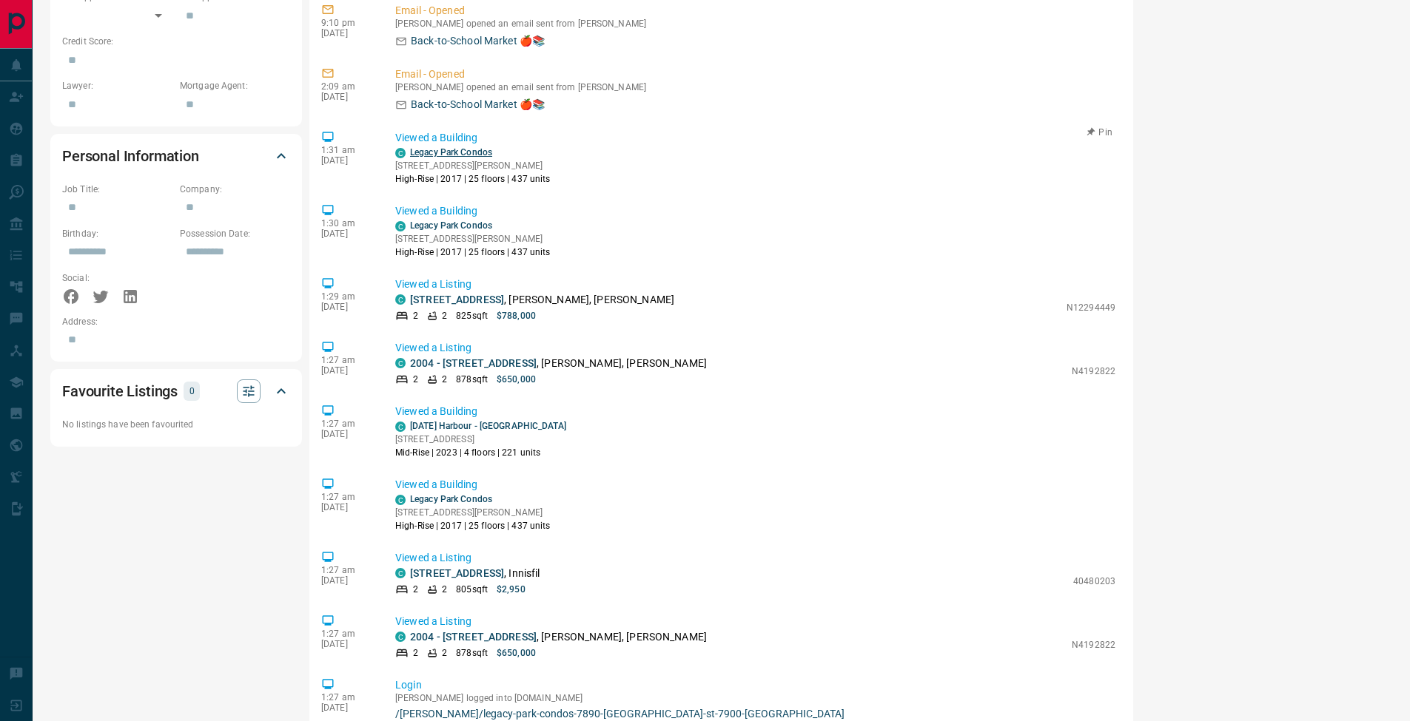
click at [454, 152] on link "Legacy Park Condos" at bounding box center [451, 152] width 82 height 10
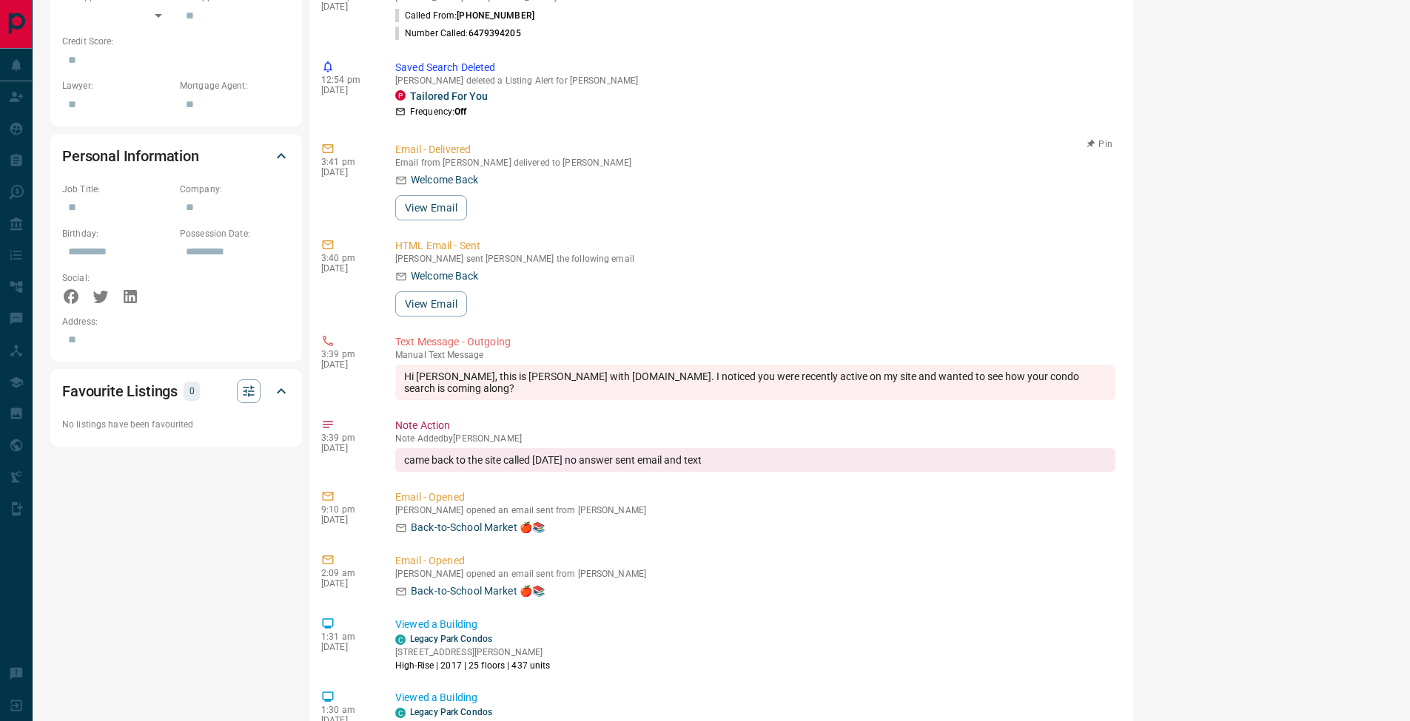
scroll to position [207, 0]
